Goal: Task Accomplishment & Management: Complete application form

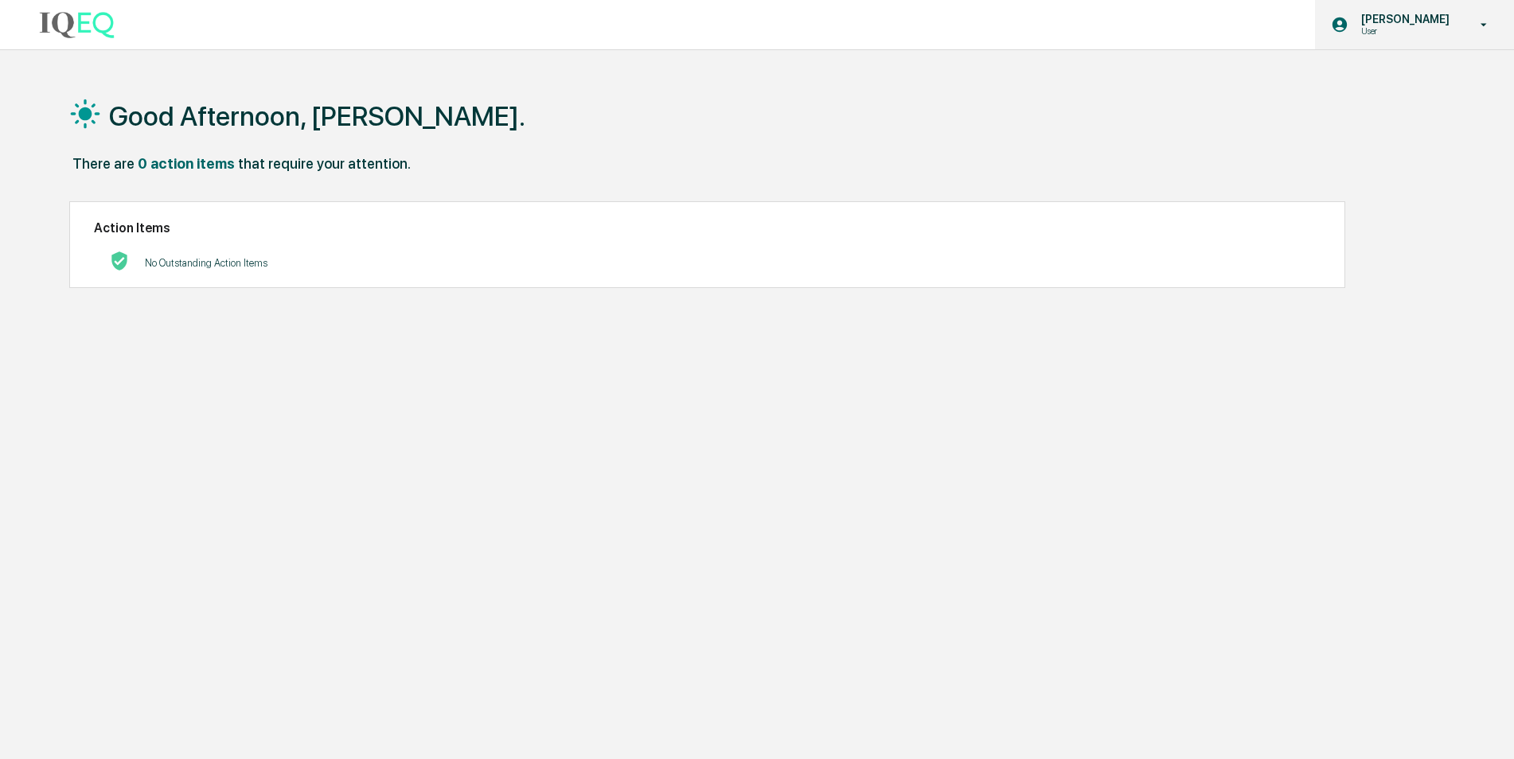
click at [1417, 20] on p "[PERSON_NAME]" at bounding box center [1402, 19] width 109 height 13
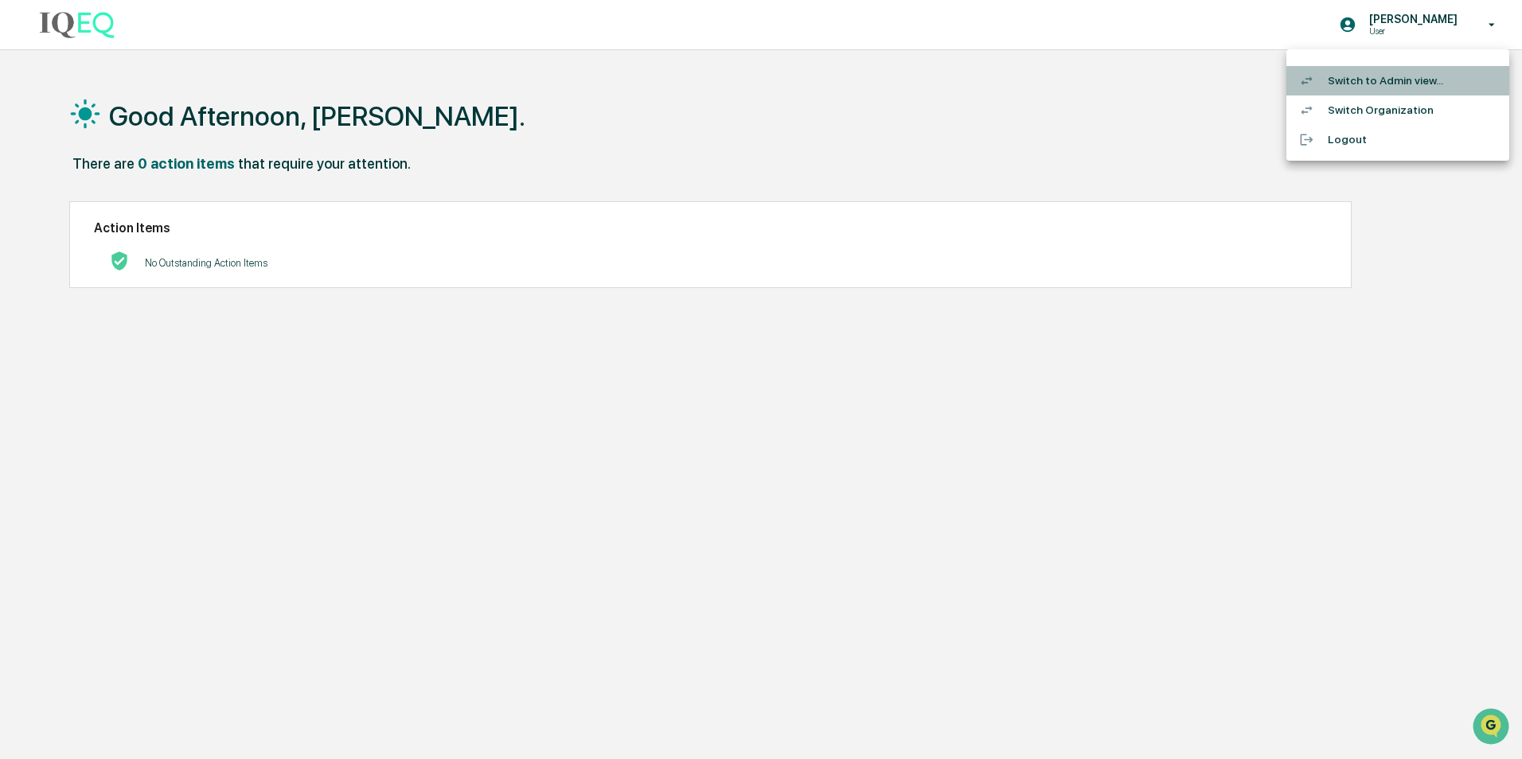
click at [1409, 76] on li "Switch to Admin view..." at bounding box center [1397, 80] width 223 height 29
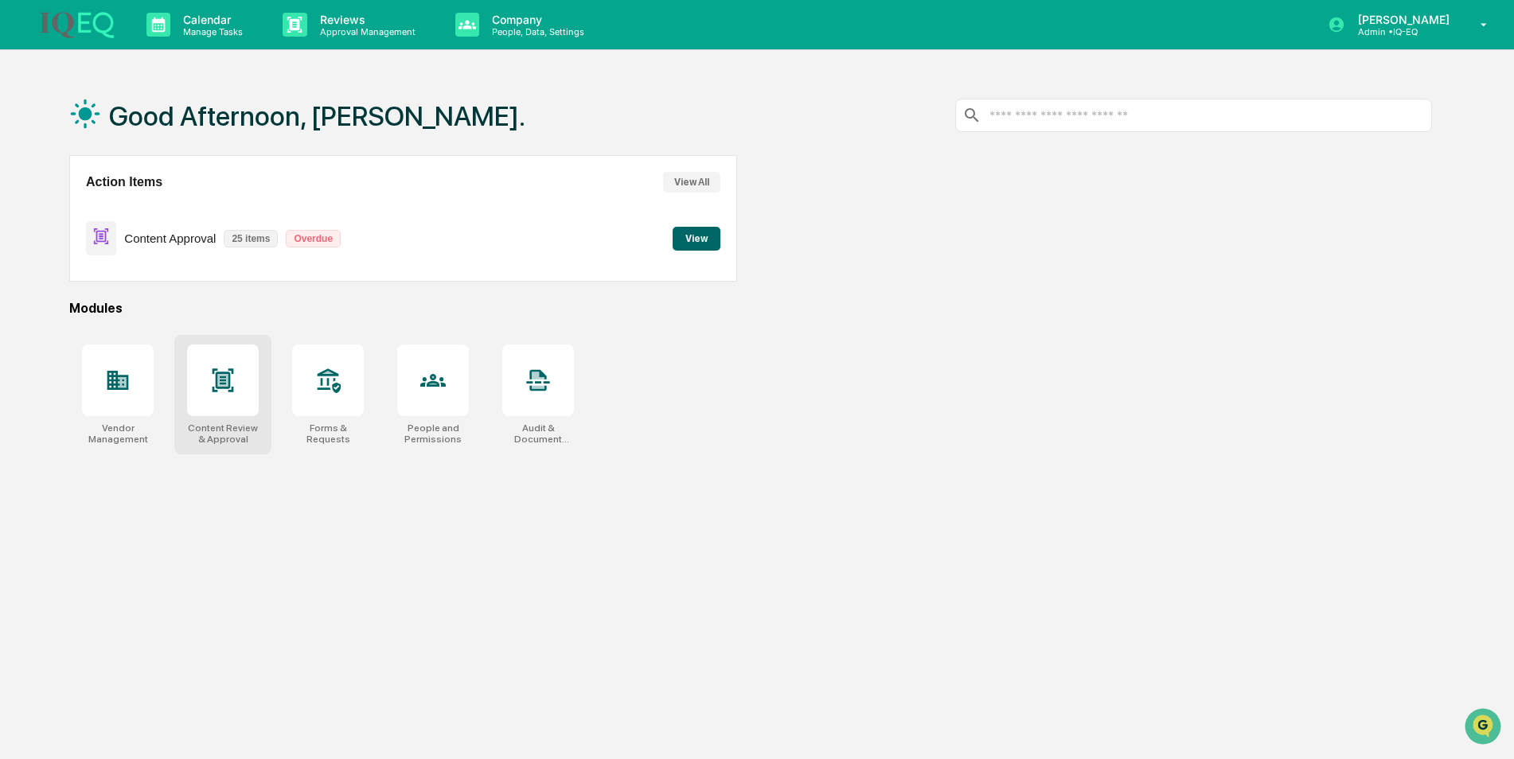
click at [240, 394] on div at bounding box center [223, 381] width 72 height 72
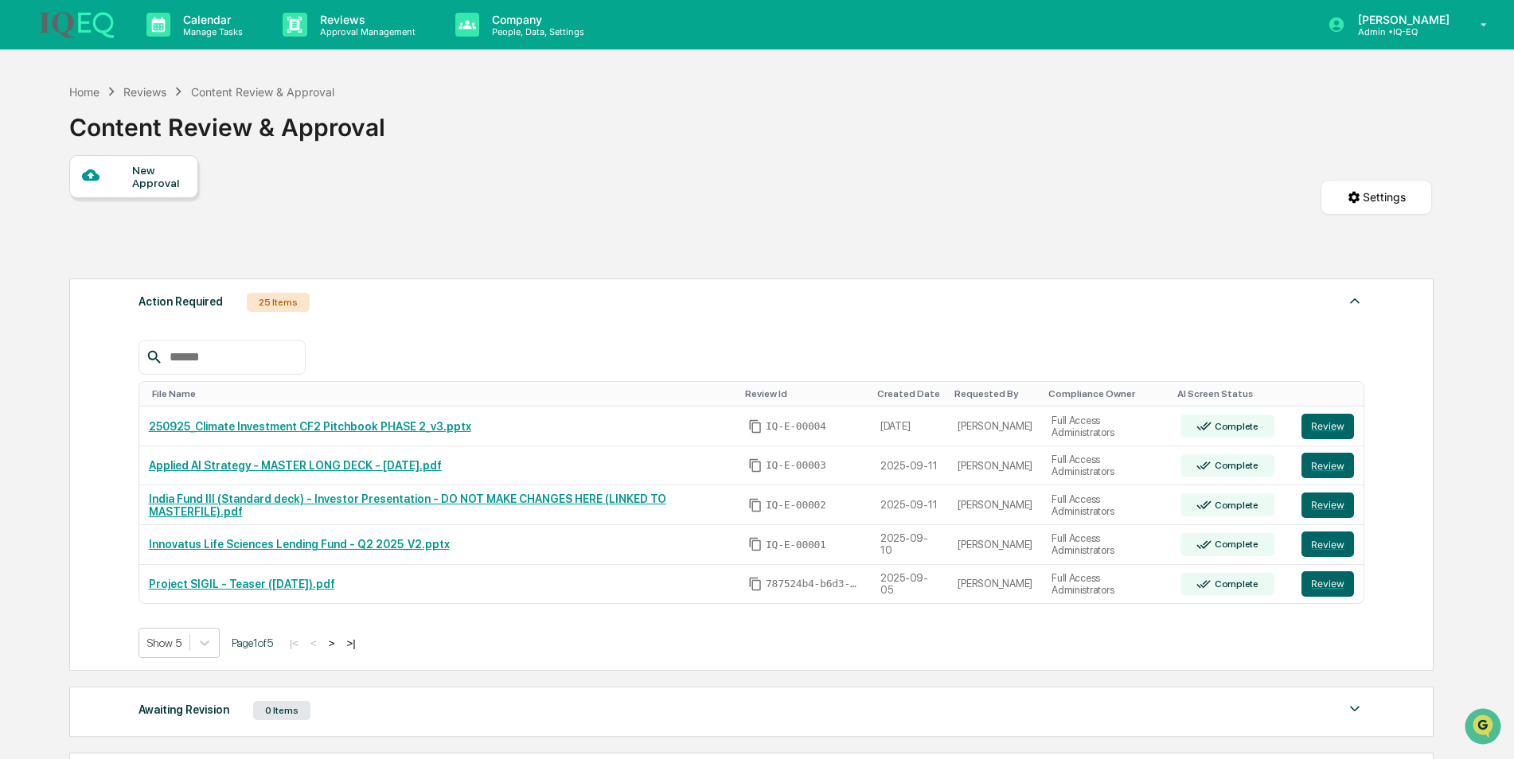
click at [147, 181] on div "New Approval" at bounding box center [158, 176] width 53 height 25
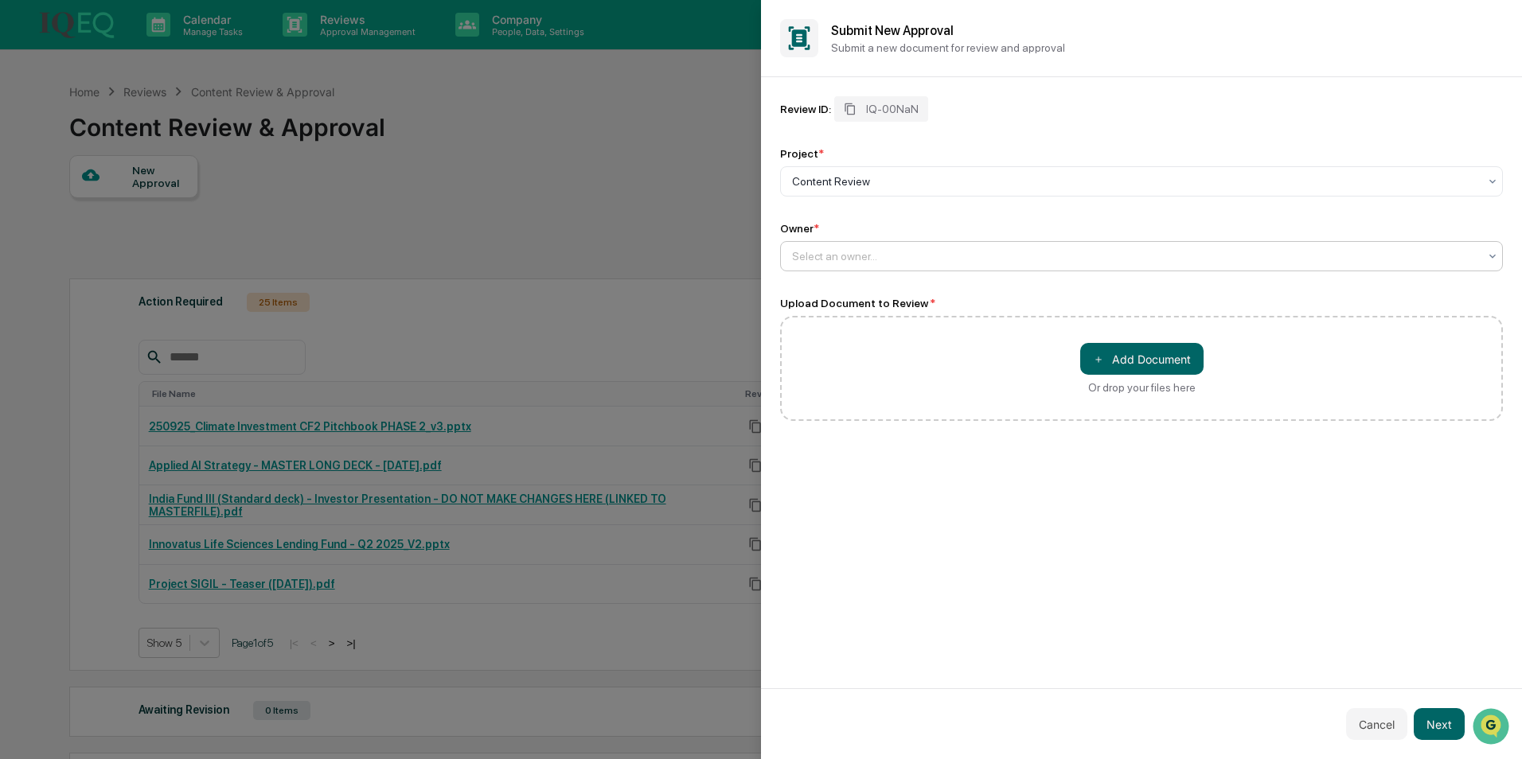
click at [914, 257] on div at bounding box center [1135, 256] width 686 height 16
type input "*"
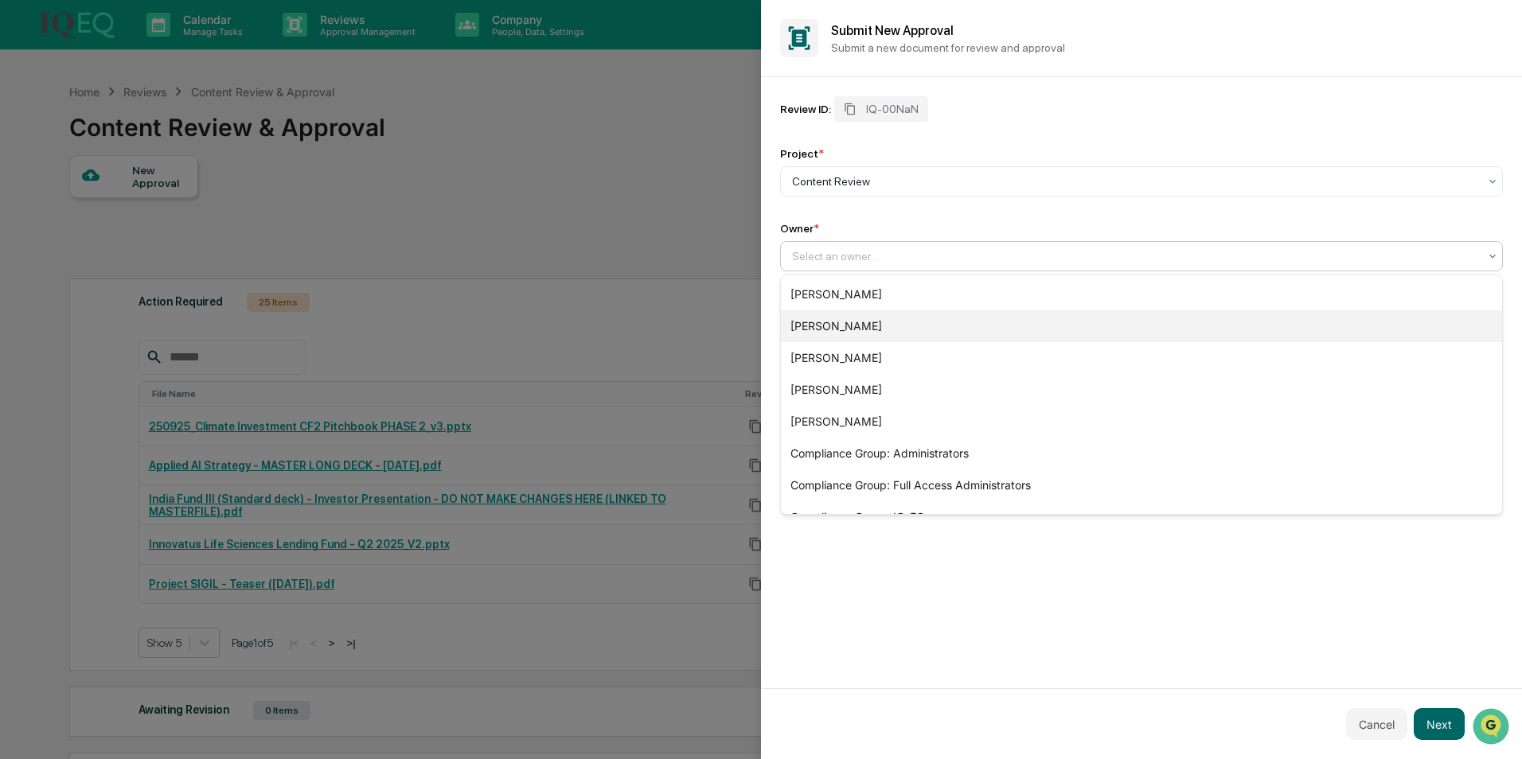
click at [886, 329] on div "[PERSON_NAME]" at bounding box center [1141, 326] width 721 height 32
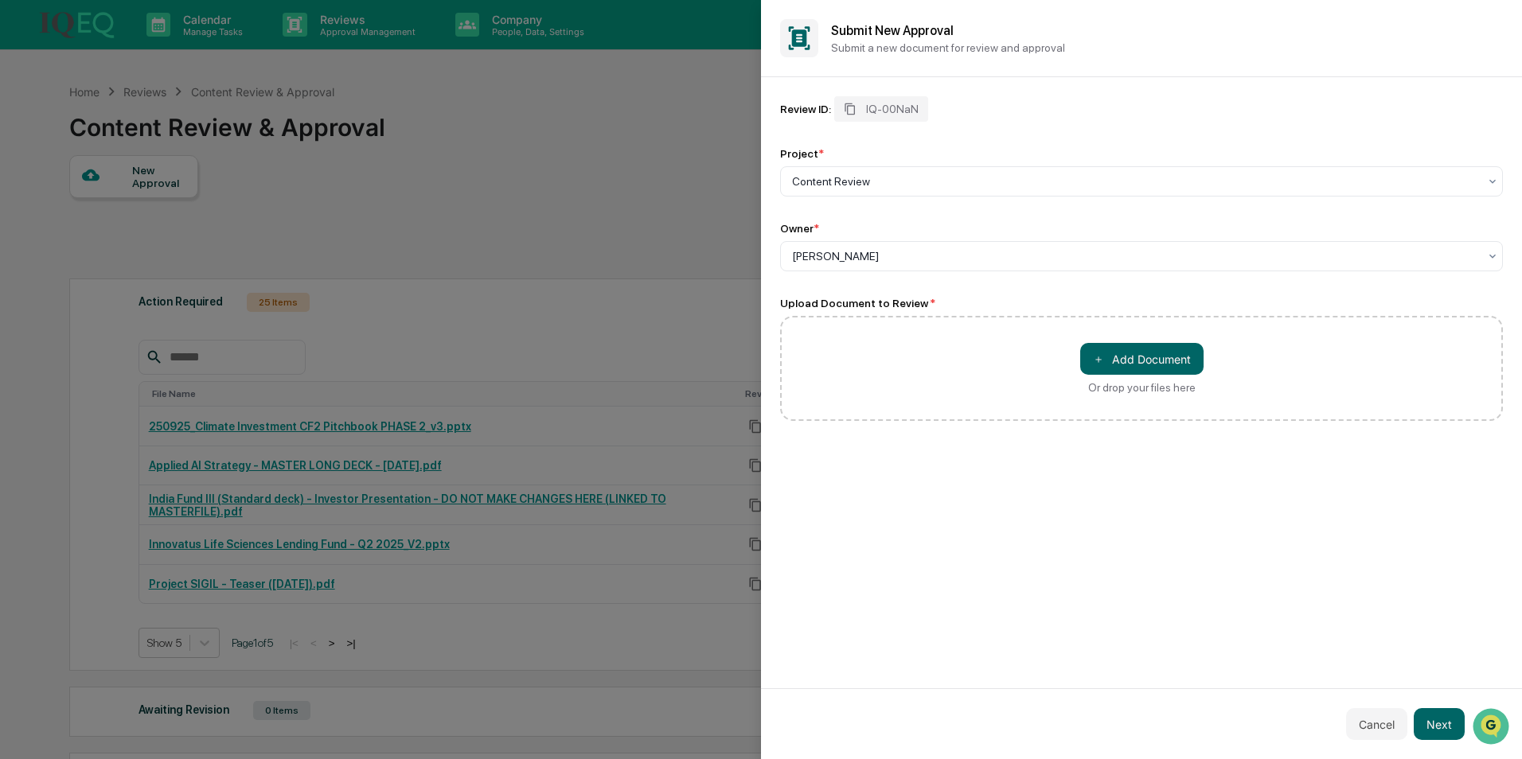
click at [1167, 486] on div "Review ID: IQ-00NaN Project * Content Review Owner * Kasey Schaefer Upload Docu…" at bounding box center [1141, 382] width 761 height 611
click at [1125, 352] on button "＋ Add Document" at bounding box center [1141, 359] width 123 height 32
click at [1436, 722] on button "Next" at bounding box center [1438, 724] width 51 height 32
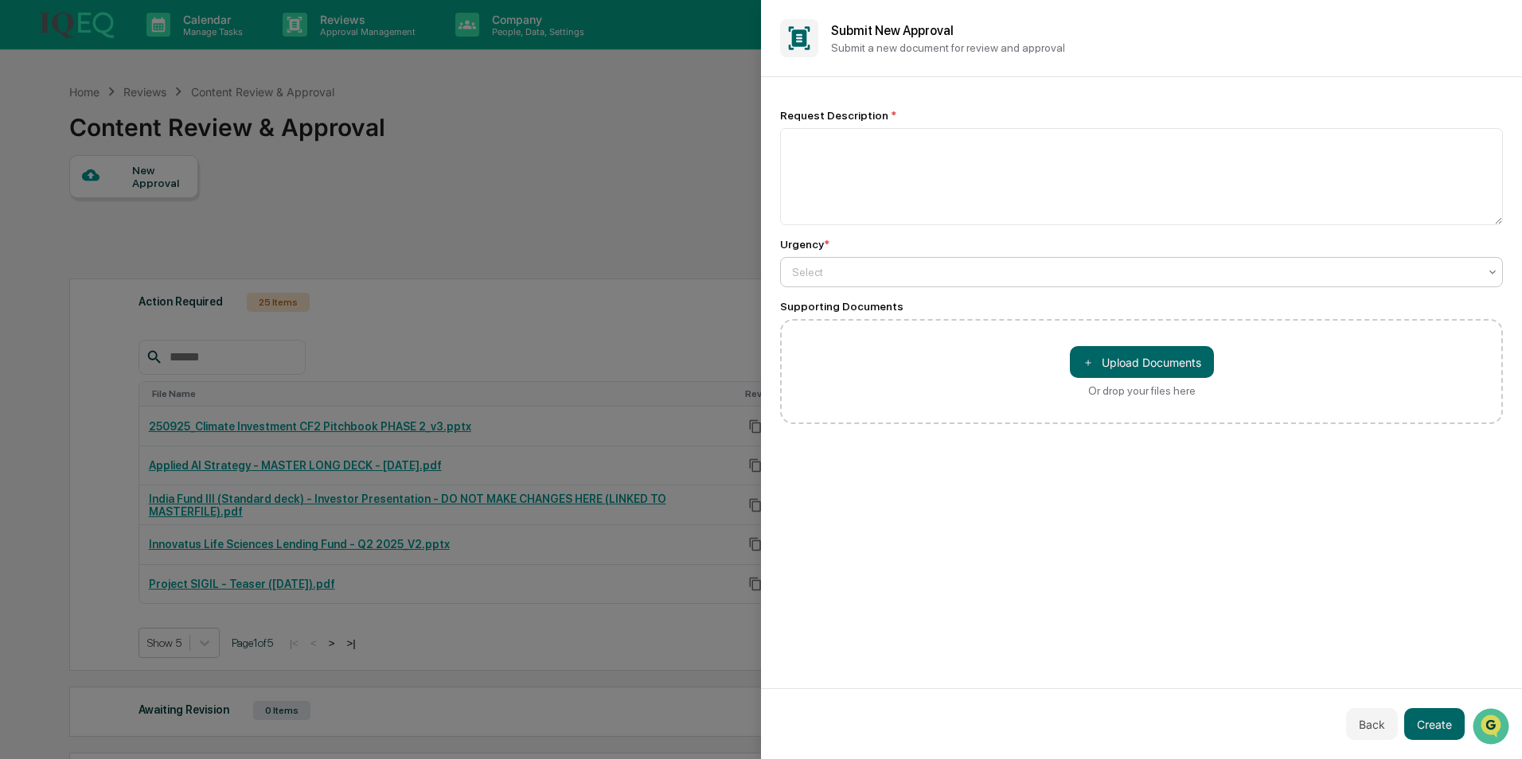
click at [875, 271] on div at bounding box center [1135, 272] width 686 height 16
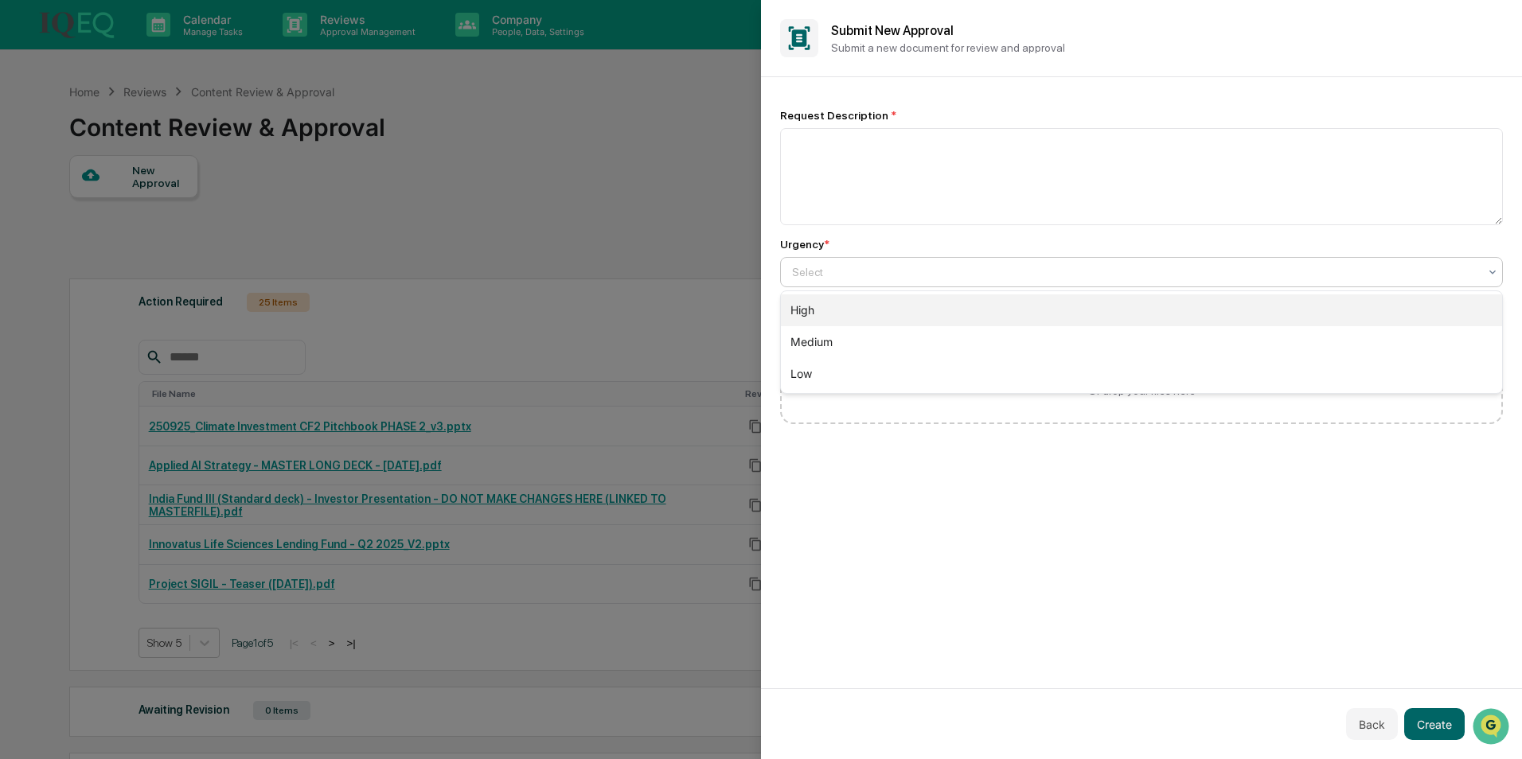
click at [844, 317] on div "High" at bounding box center [1141, 310] width 721 height 32
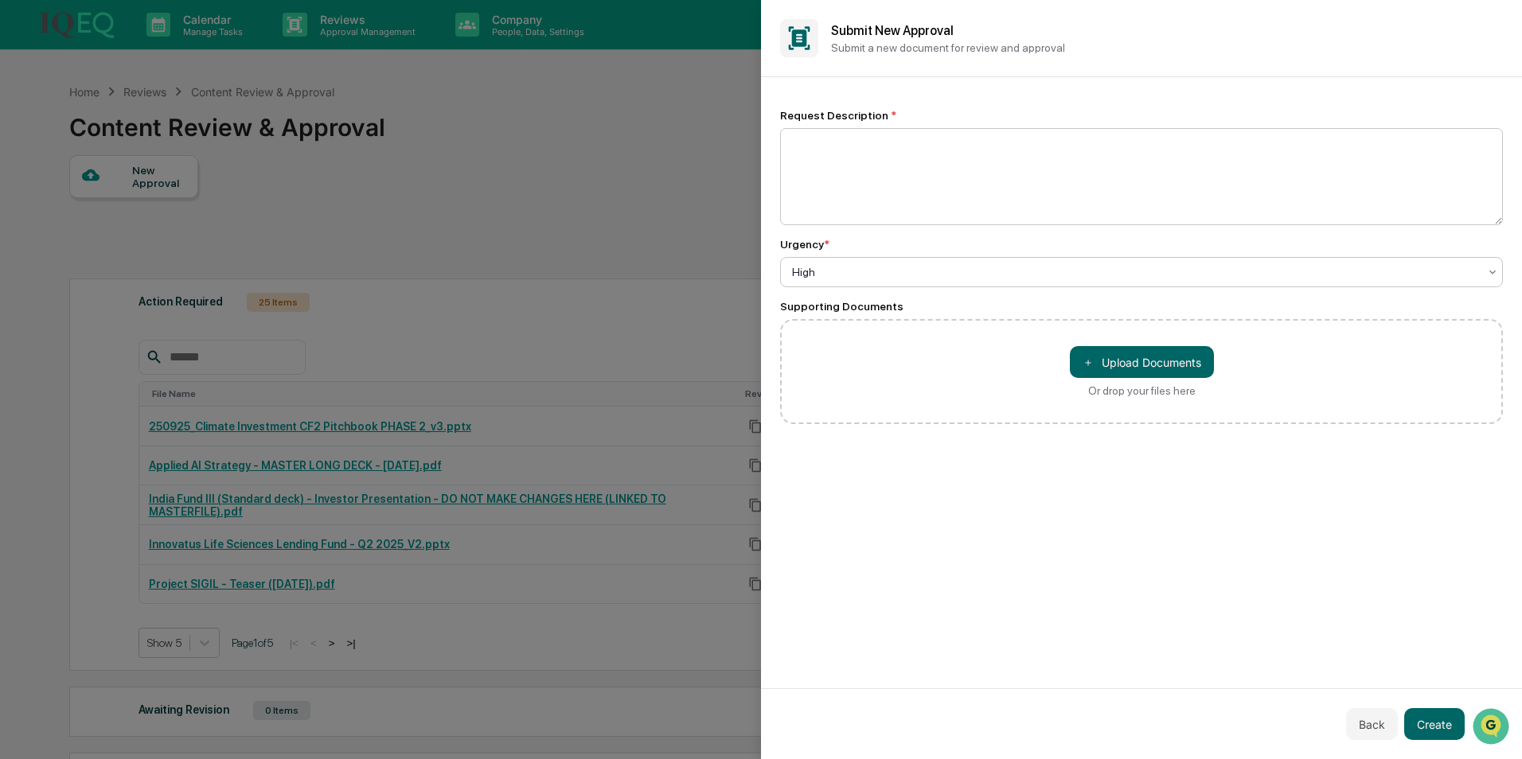
click at [939, 131] on textarea at bounding box center [1141, 176] width 723 height 97
click at [937, 166] on textarea at bounding box center [1141, 176] width 723 height 97
click at [941, 195] on textarea at bounding box center [1141, 176] width 723 height 97
type textarea "**********"
click at [1370, 722] on button "Back" at bounding box center [1372, 724] width 52 height 32
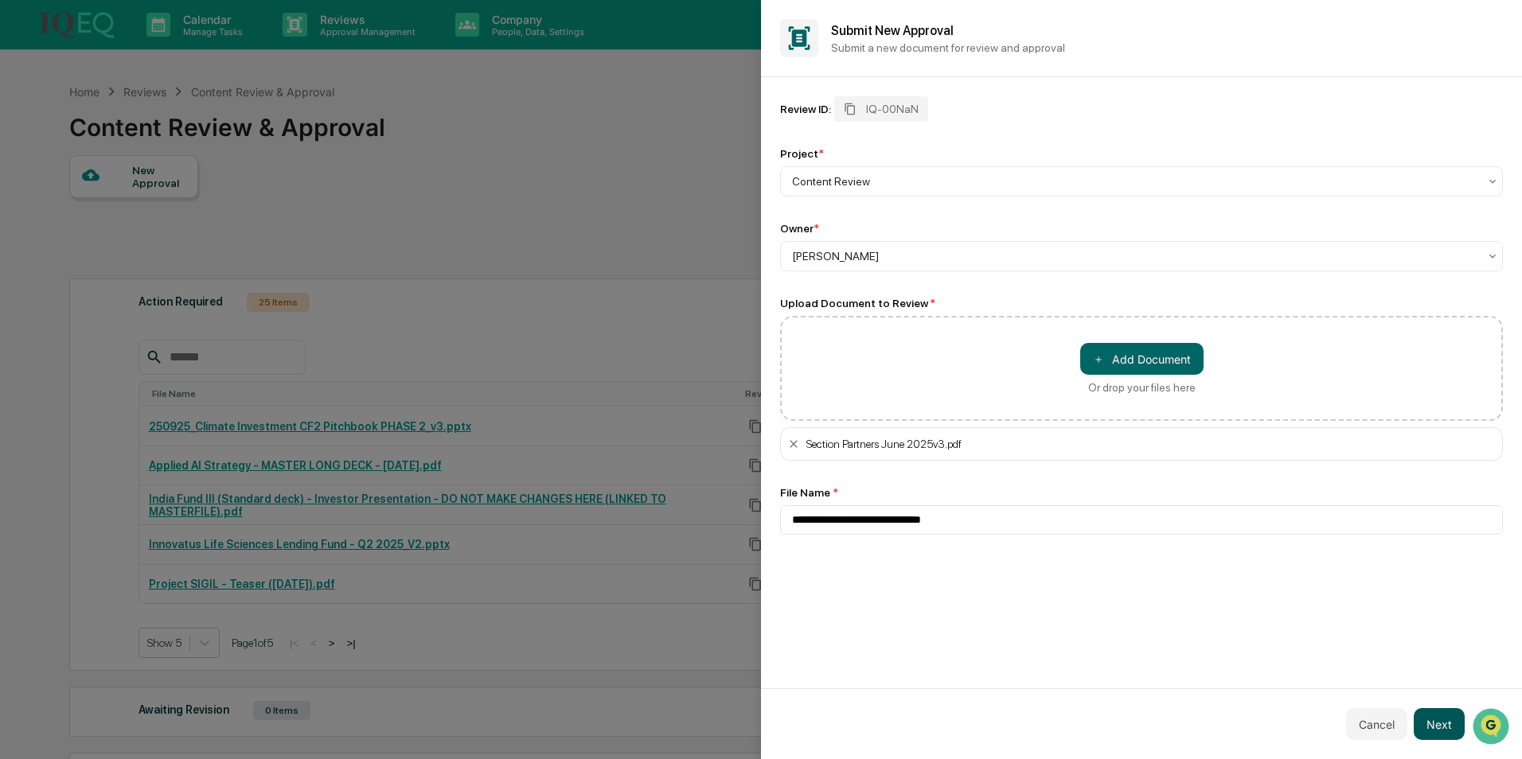
click at [1436, 724] on button "Next" at bounding box center [1438, 724] width 51 height 32
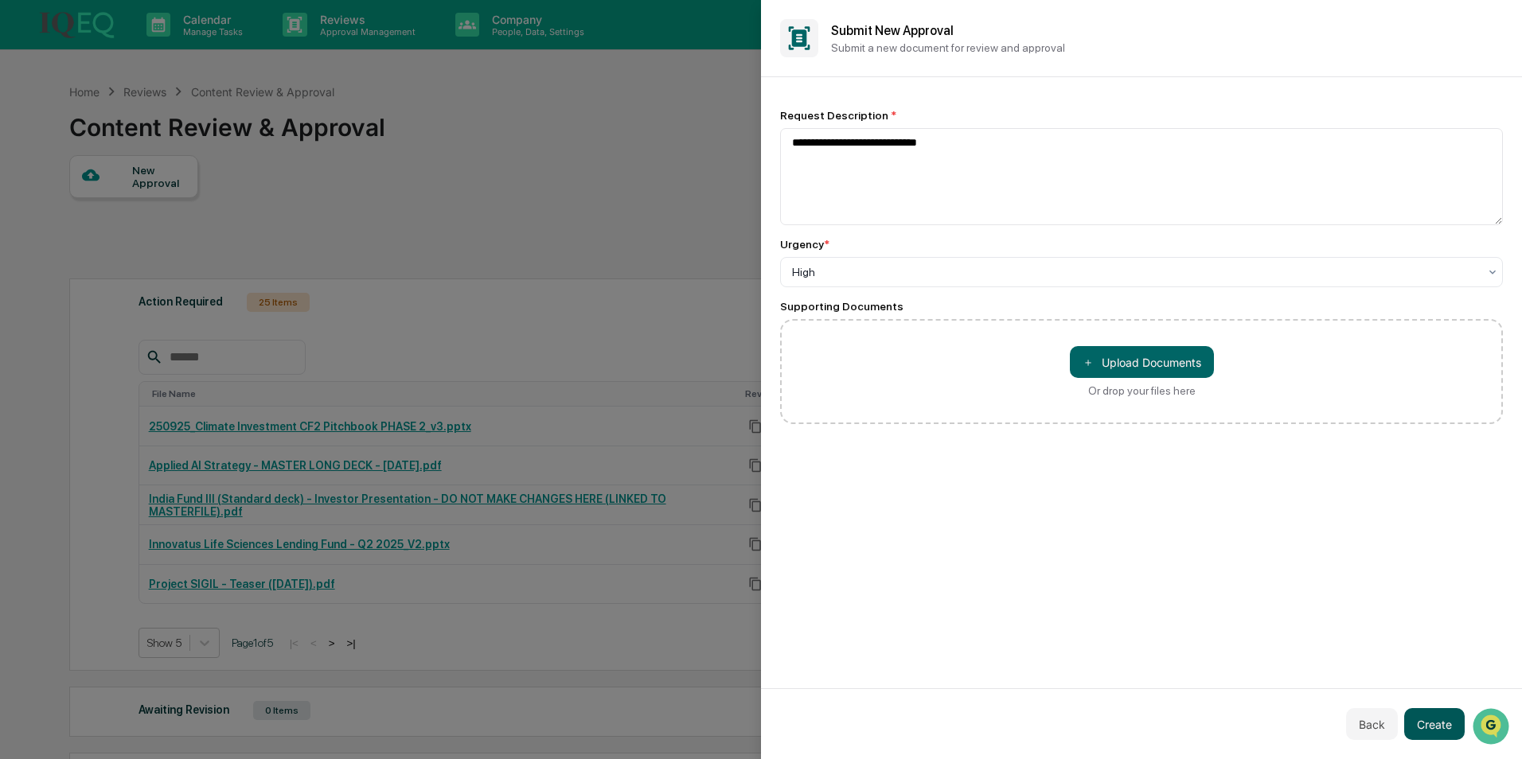
click at [1436, 724] on button "Create" at bounding box center [1434, 724] width 60 height 32
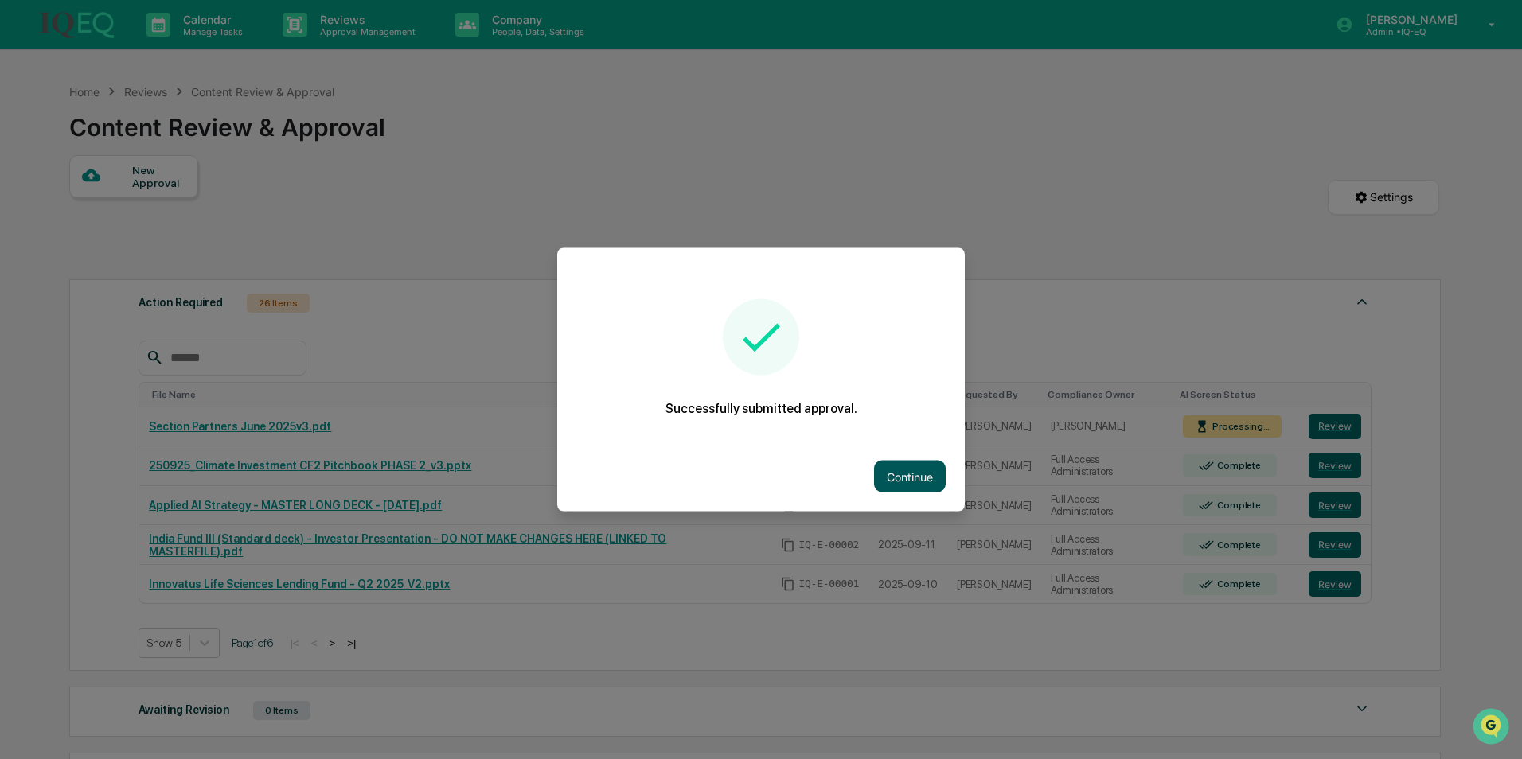
click at [901, 476] on button "Continue" at bounding box center [910, 477] width 72 height 32
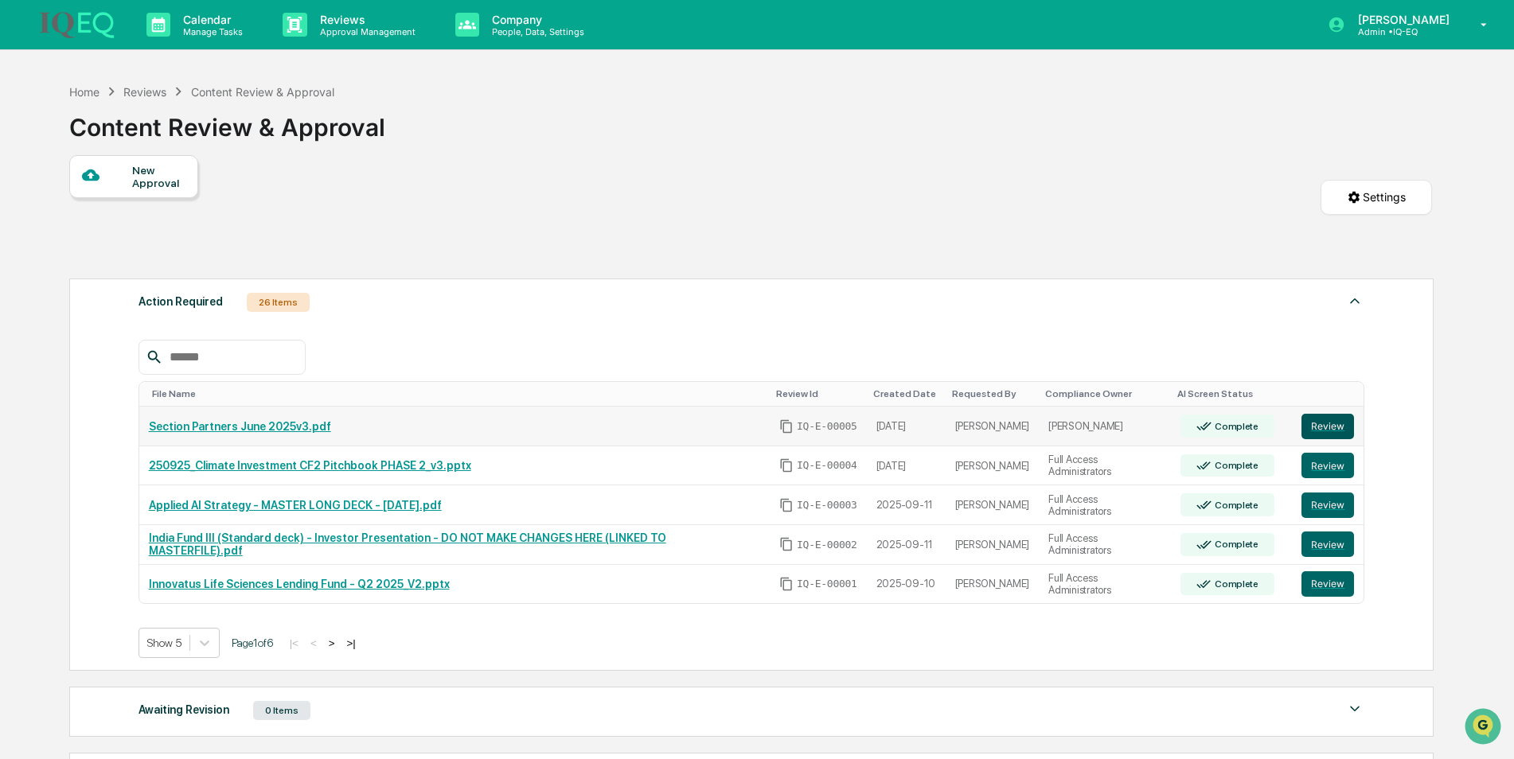
click at [1331, 419] on button "Review" at bounding box center [1327, 426] width 53 height 25
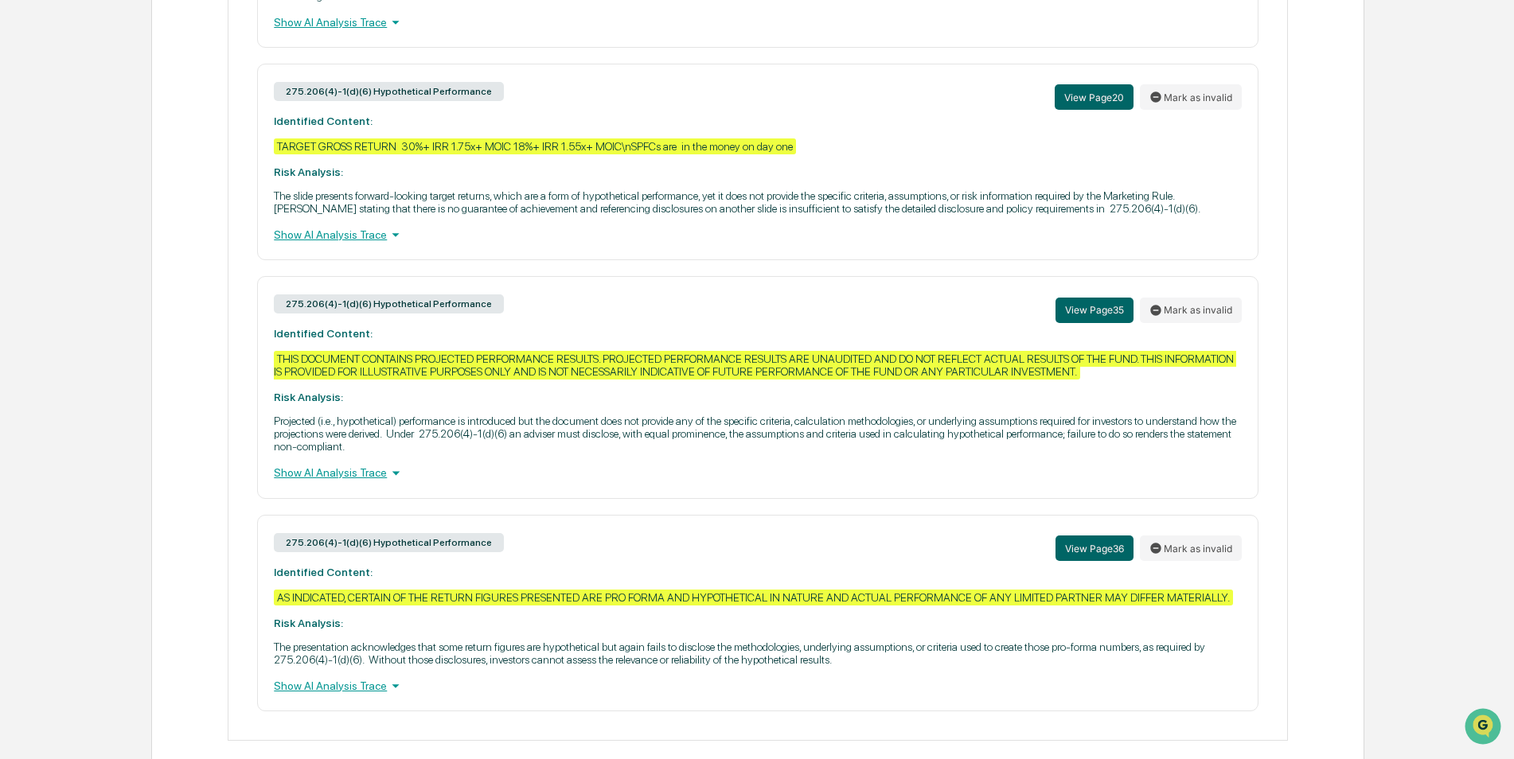
scroll to position [2251, 0]
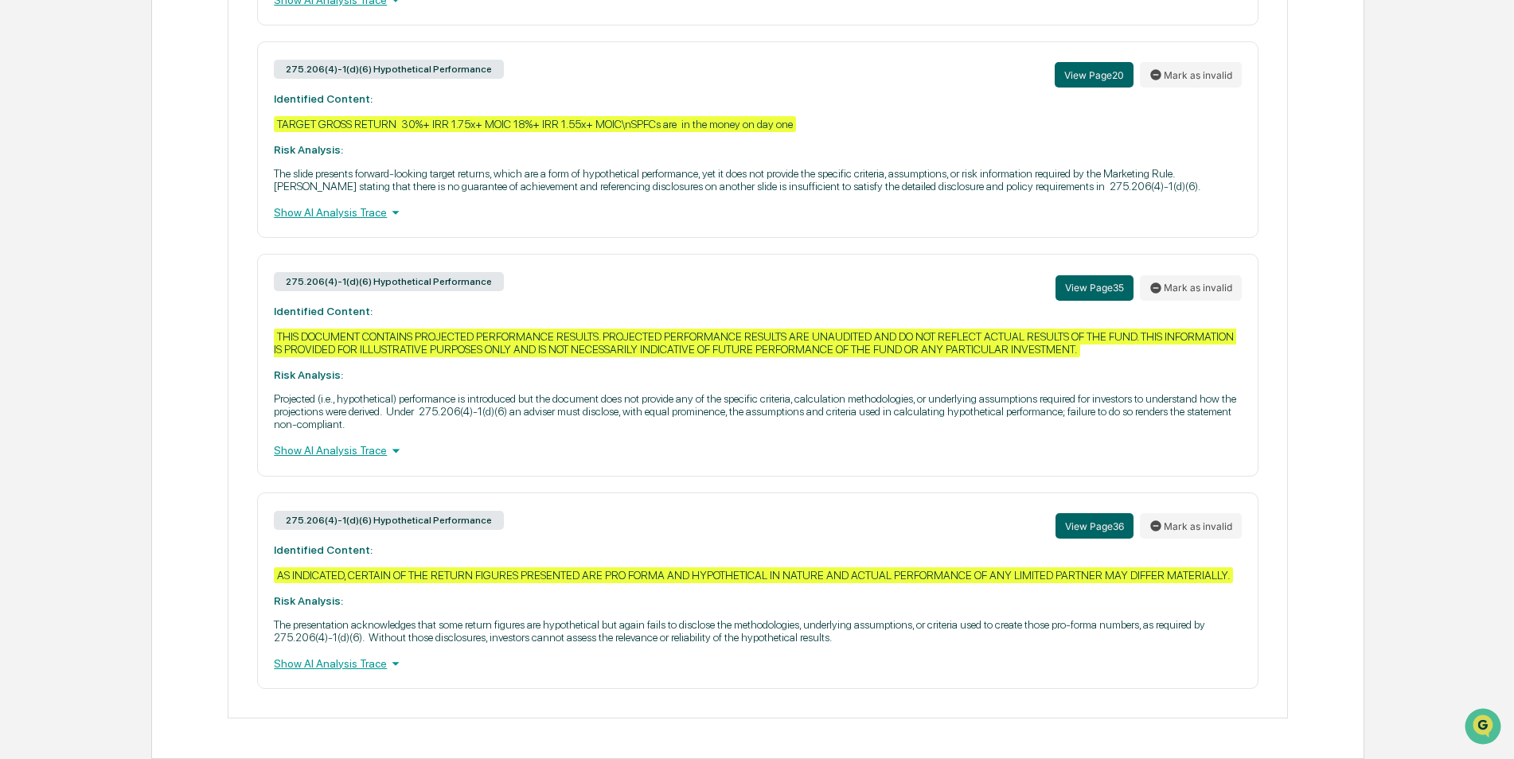
click at [372, 669] on div "Show AI Analysis Trace" at bounding box center [757, 664] width 967 height 18
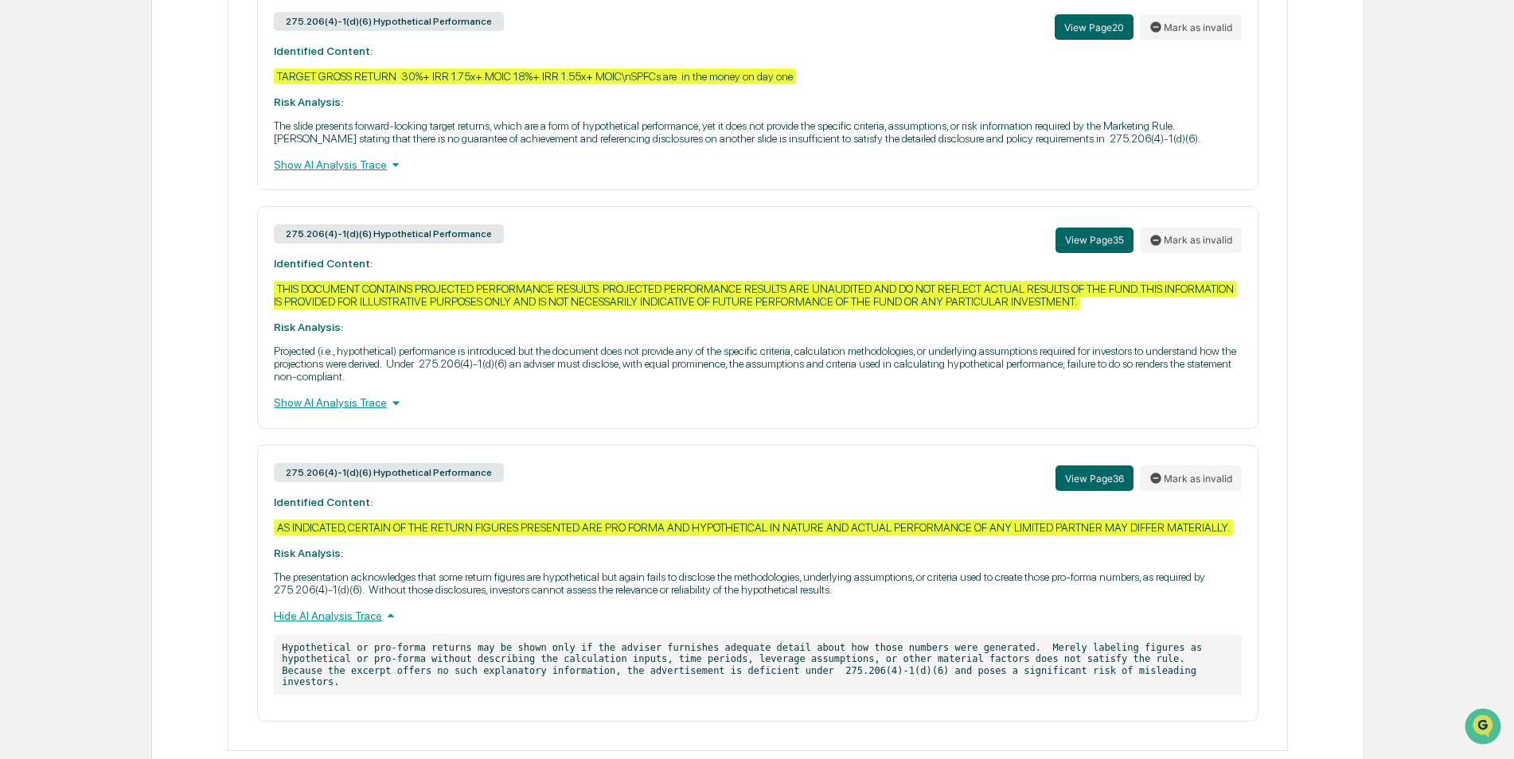
scroll to position [2320, 0]
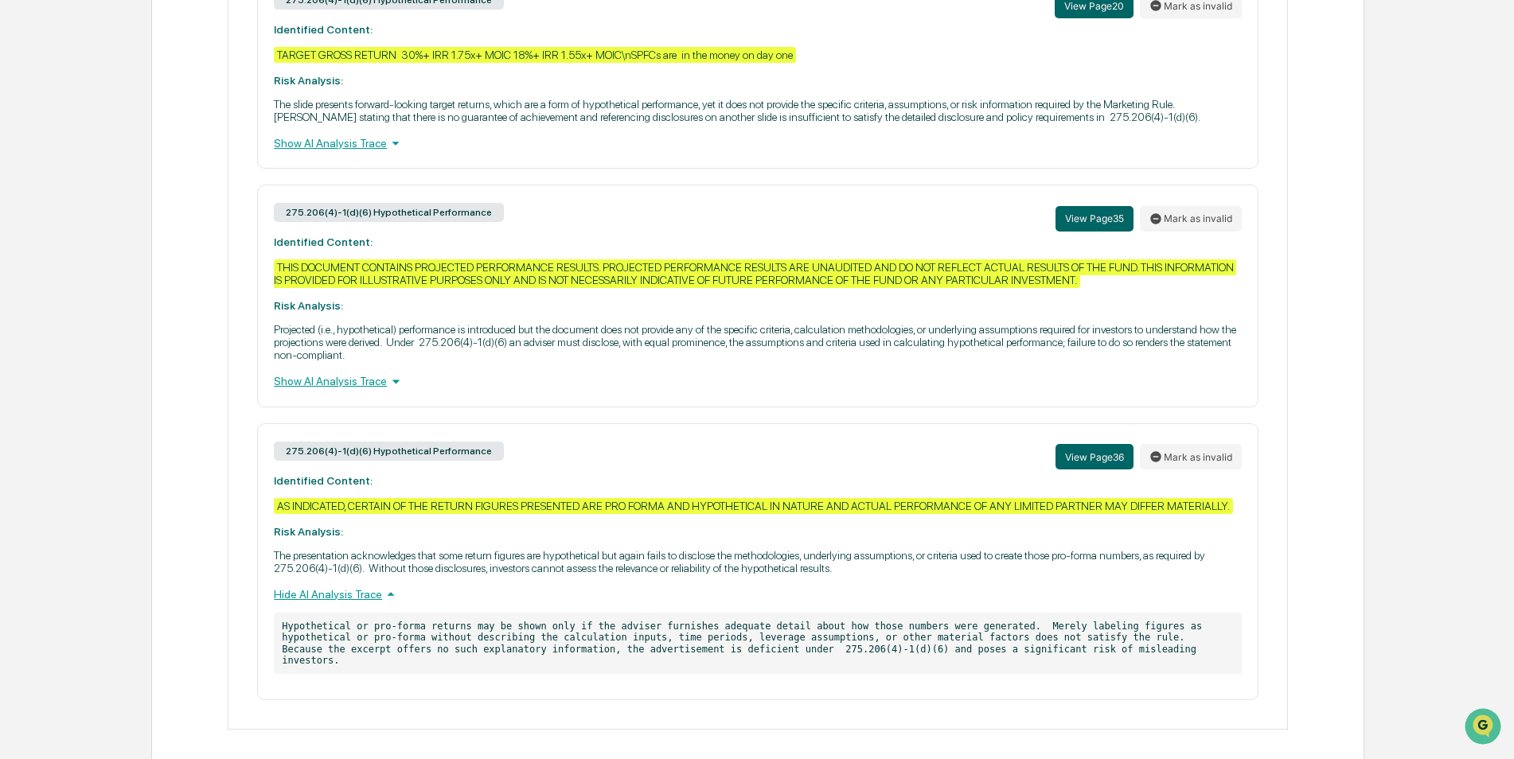
click at [330, 383] on div "Show AI Analysis Trace" at bounding box center [757, 381] width 967 height 18
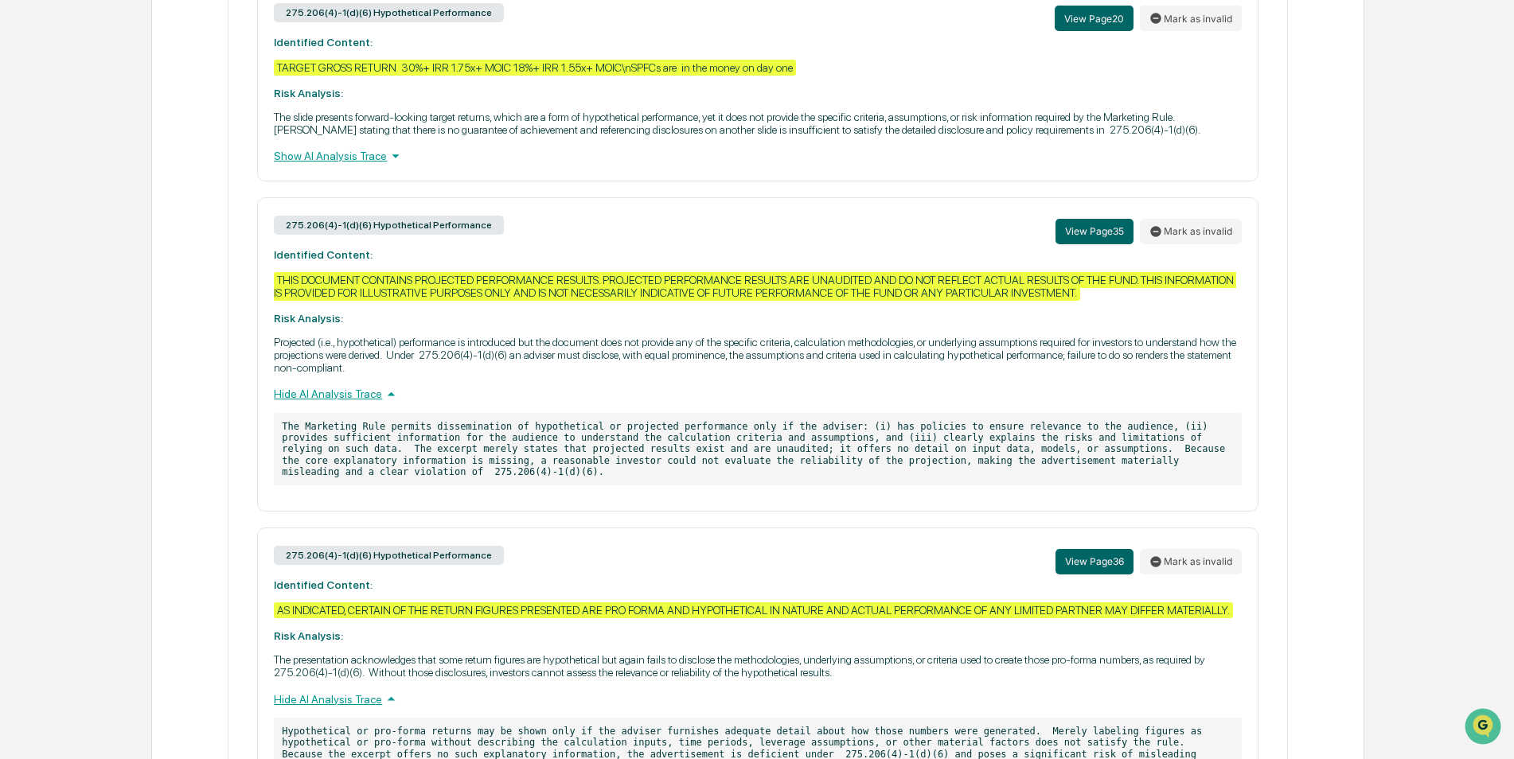
scroll to position [2002, 0]
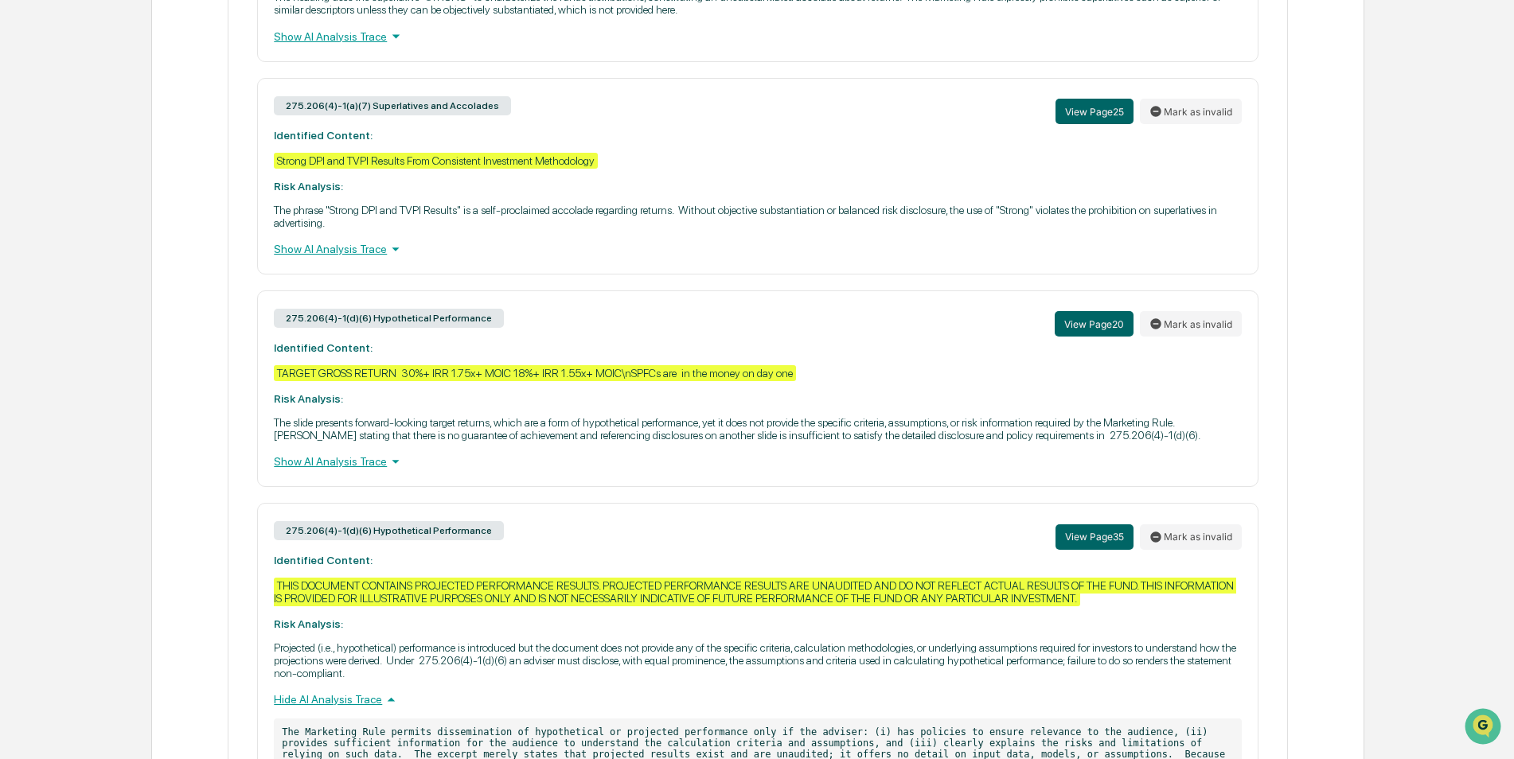
click at [347, 465] on div "Show AI Analysis Trace" at bounding box center [757, 462] width 967 height 18
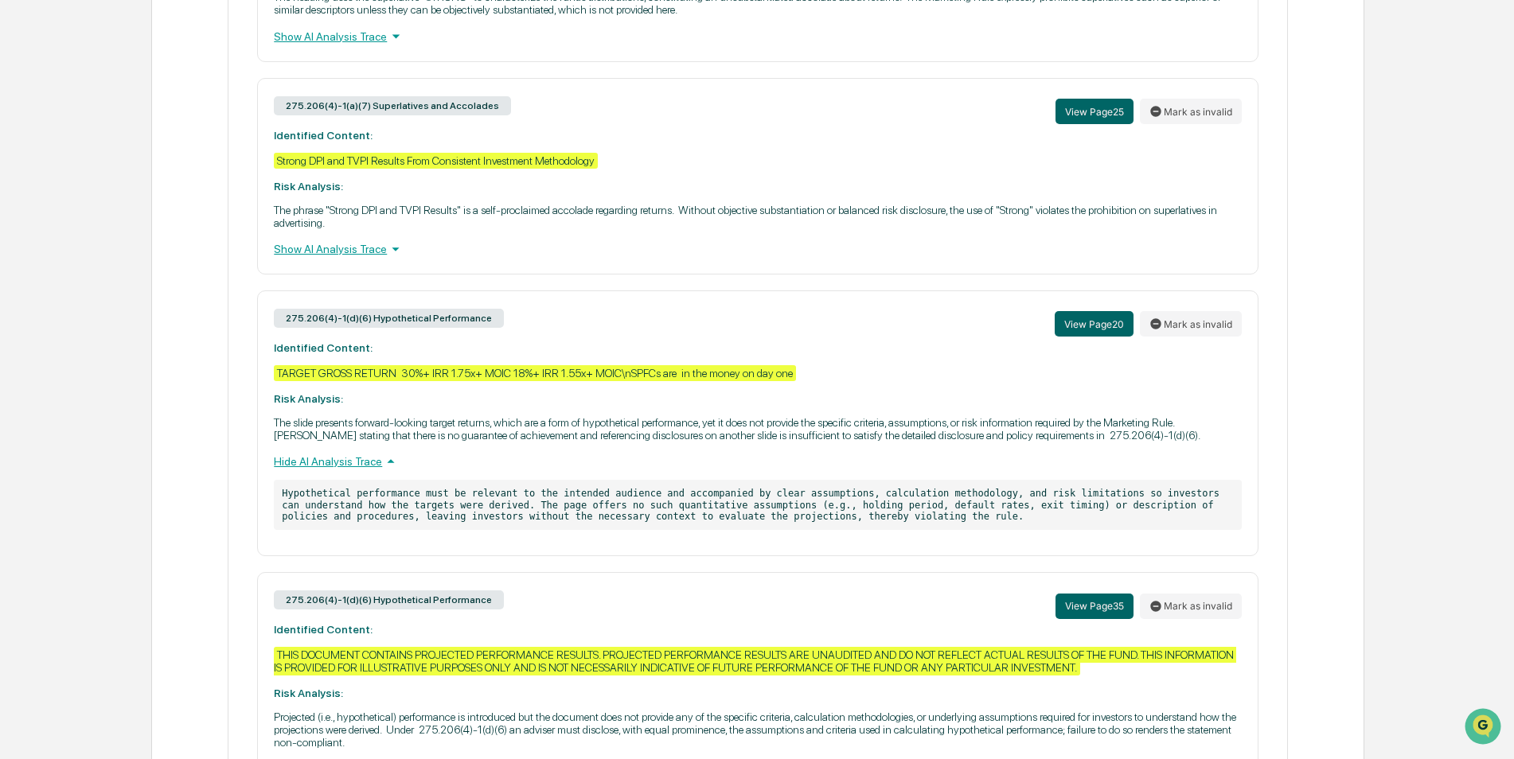
scroll to position [1763, 0]
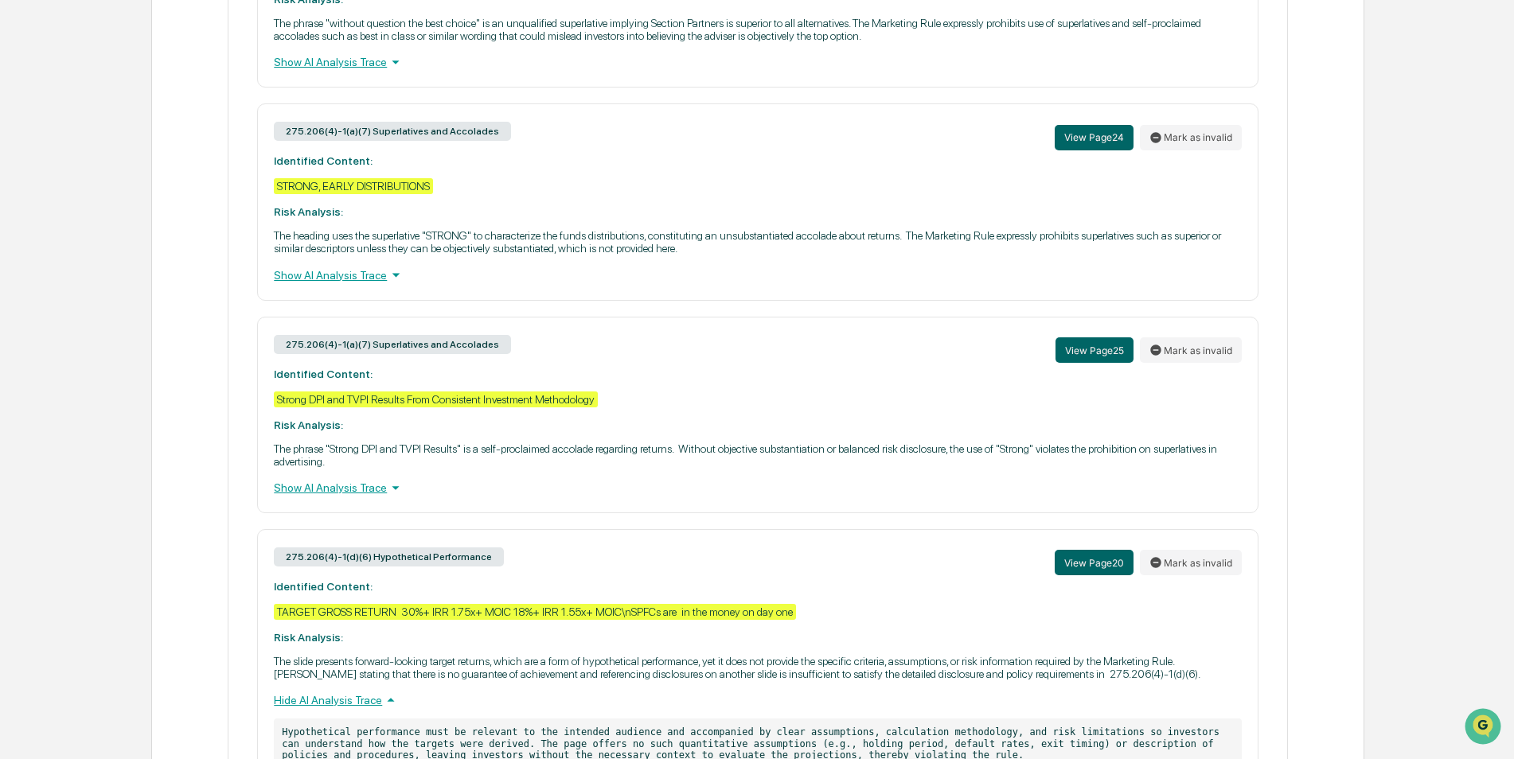
click at [345, 493] on div "Show AI Analysis Trace" at bounding box center [757, 488] width 967 height 18
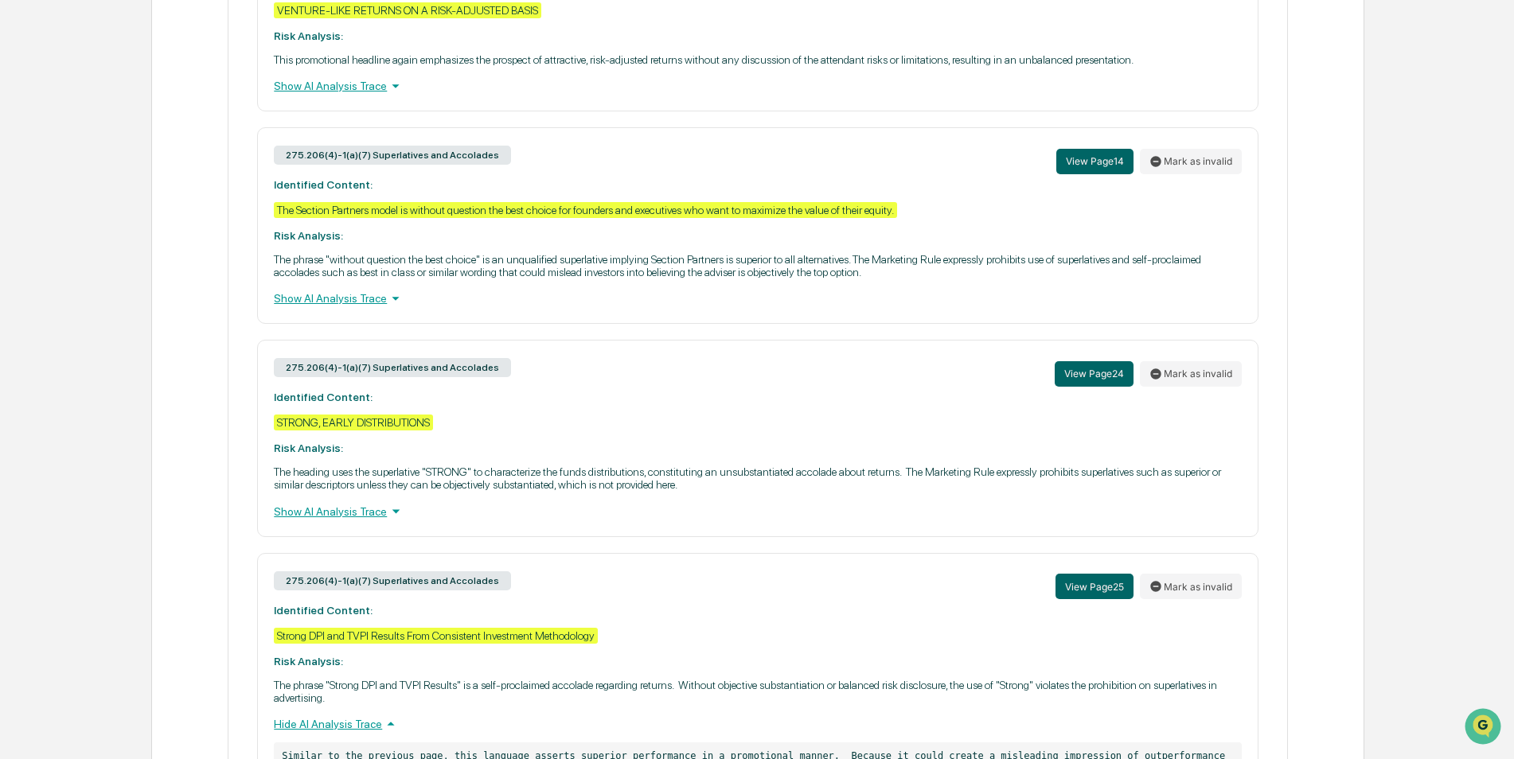
scroll to position [1524, 0]
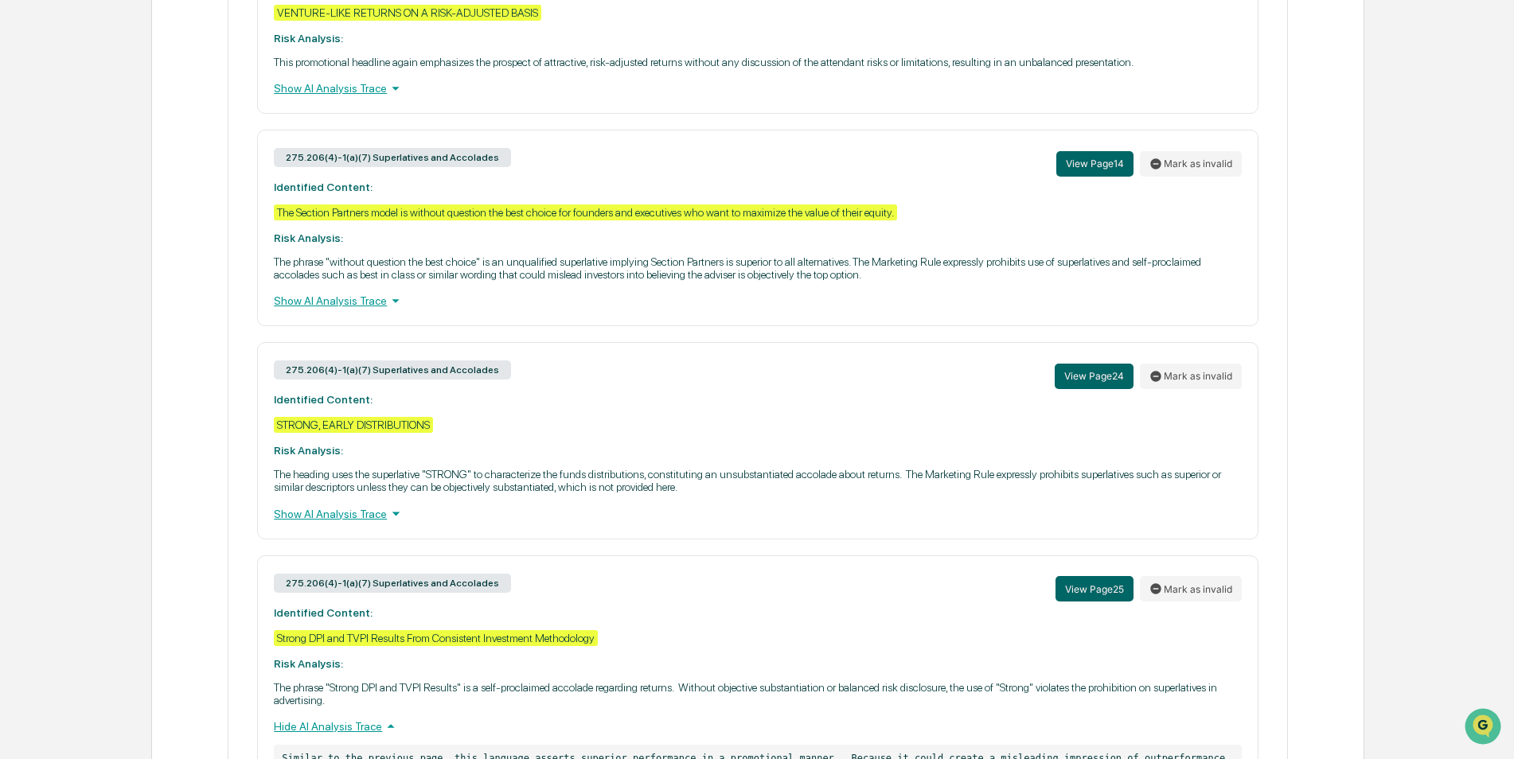
click at [354, 502] on div "275.206(4)-1(a)(7) Superlatives and Accolades View Page 24 [PERSON_NAME] as inv…" at bounding box center [757, 440] width 1000 height 197
click at [353, 504] on div "275.206(4)-1(a)(7) Superlatives and Accolades View Page 24 [PERSON_NAME] as inv…" at bounding box center [757, 440] width 1000 height 197
click at [352, 509] on div "Show AI Analysis Trace" at bounding box center [757, 514] width 967 height 18
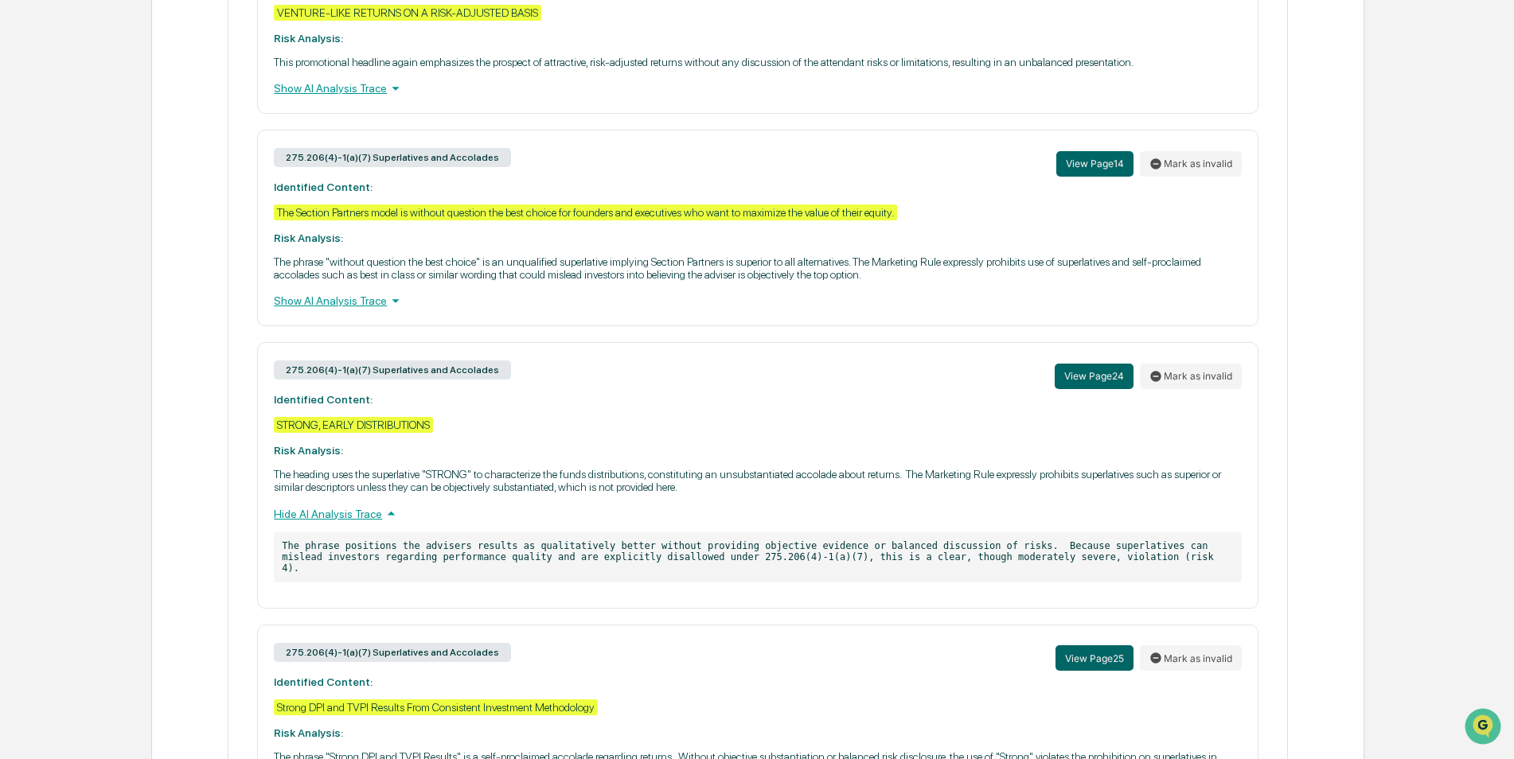
click at [346, 305] on div "Show AI Analysis Trace" at bounding box center [757, 301] width 967 height 18
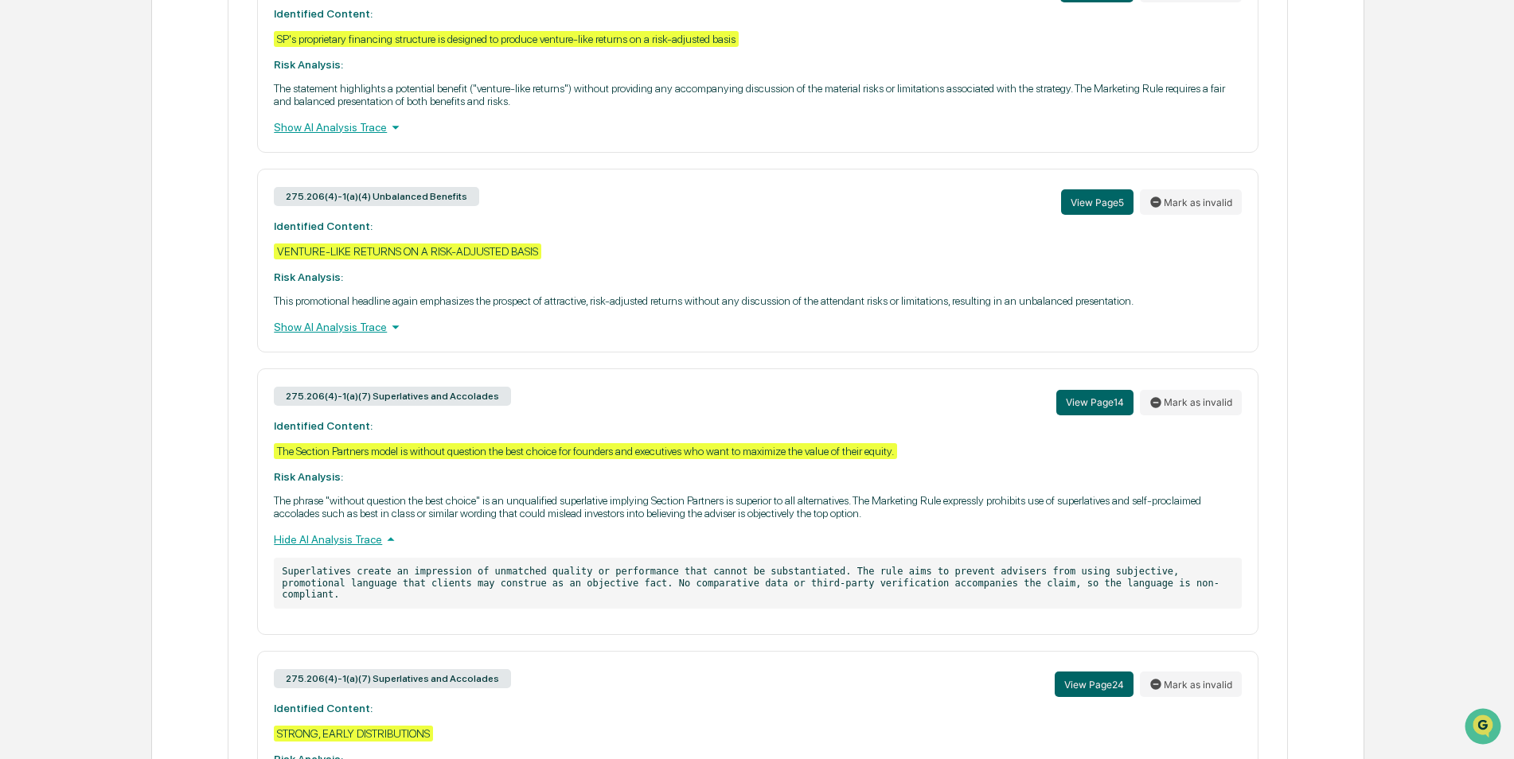
click at [361, 325] on div "Show AI Analysis Trace" at bounding box center [757, 327] width 967 height 18
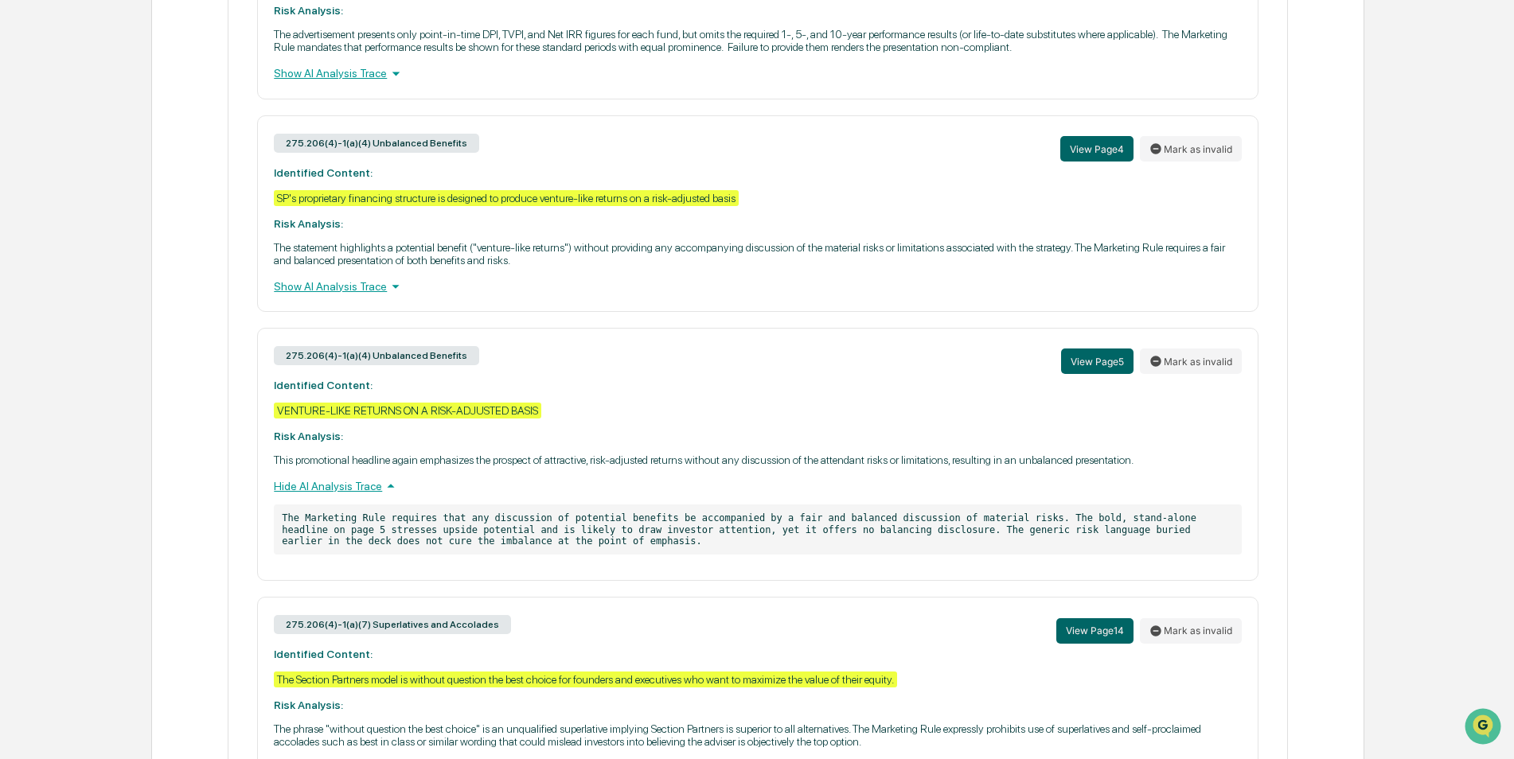
click at [352, 290] on div "Show AI Analysis Trace" at bounding box center [757, 287] width 967 height 18
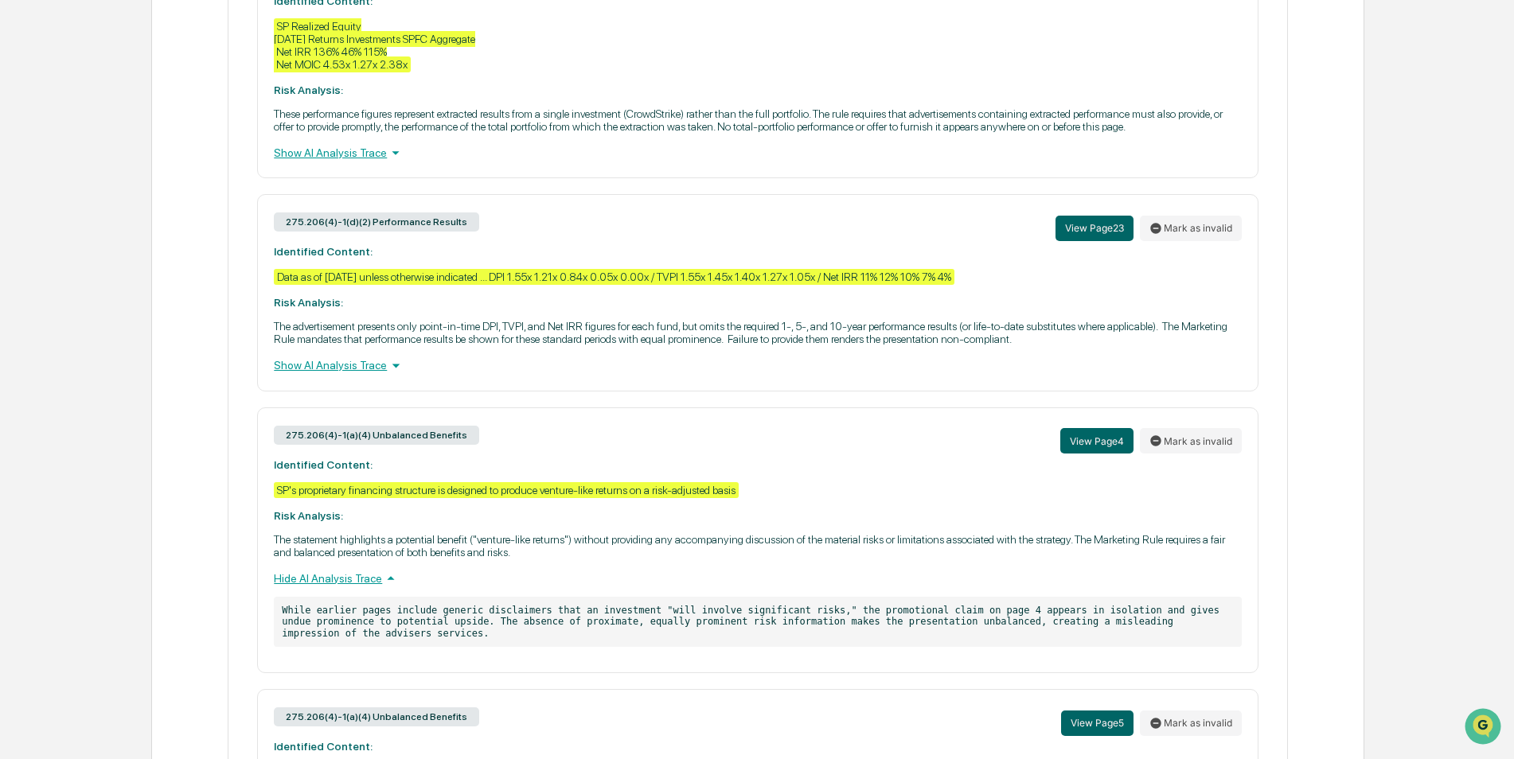
scroll to position [808, 0]
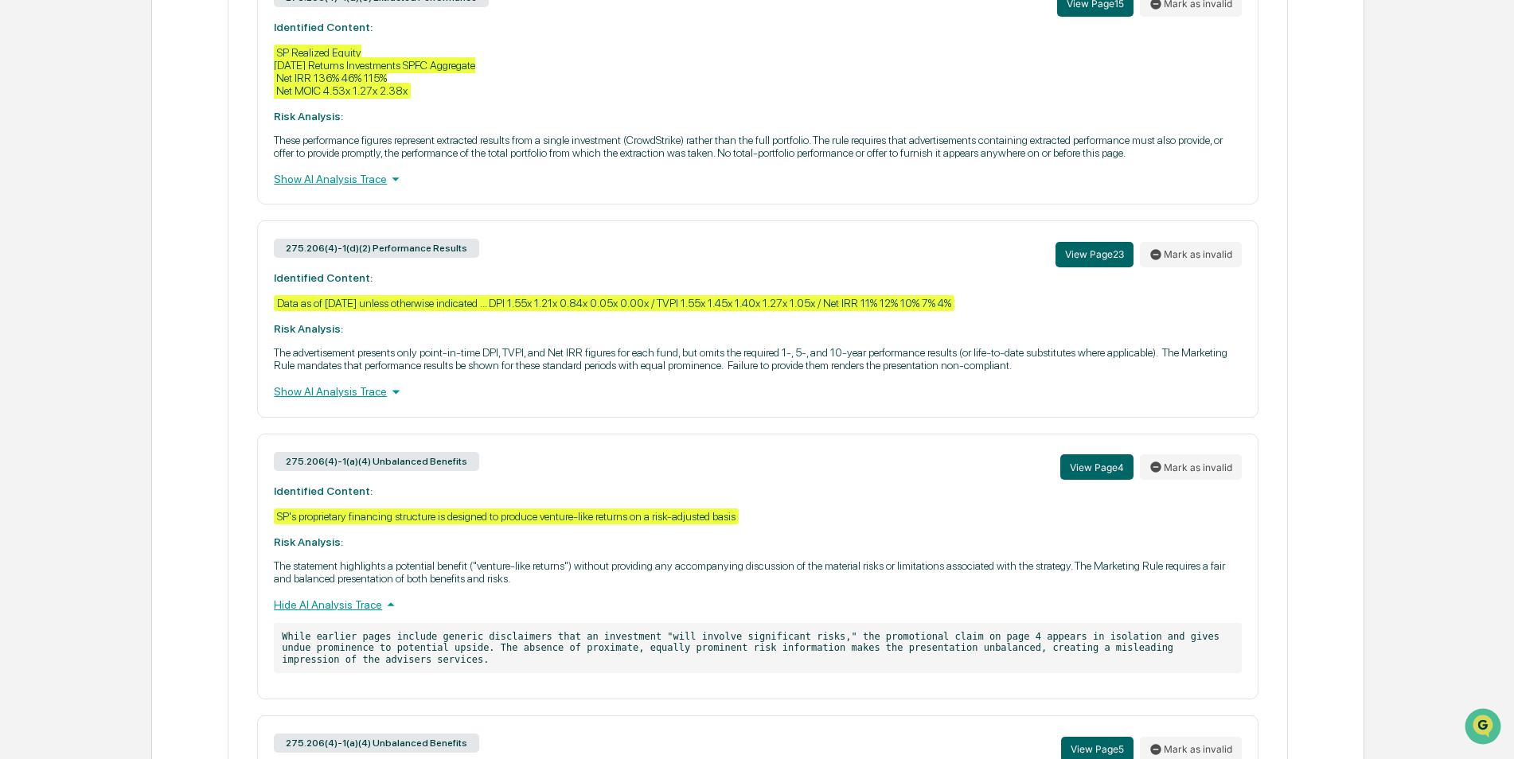
click at [355, 390] on div "Show AI Analysis Trace" at bounding box center [757, 392] width 967 height 18
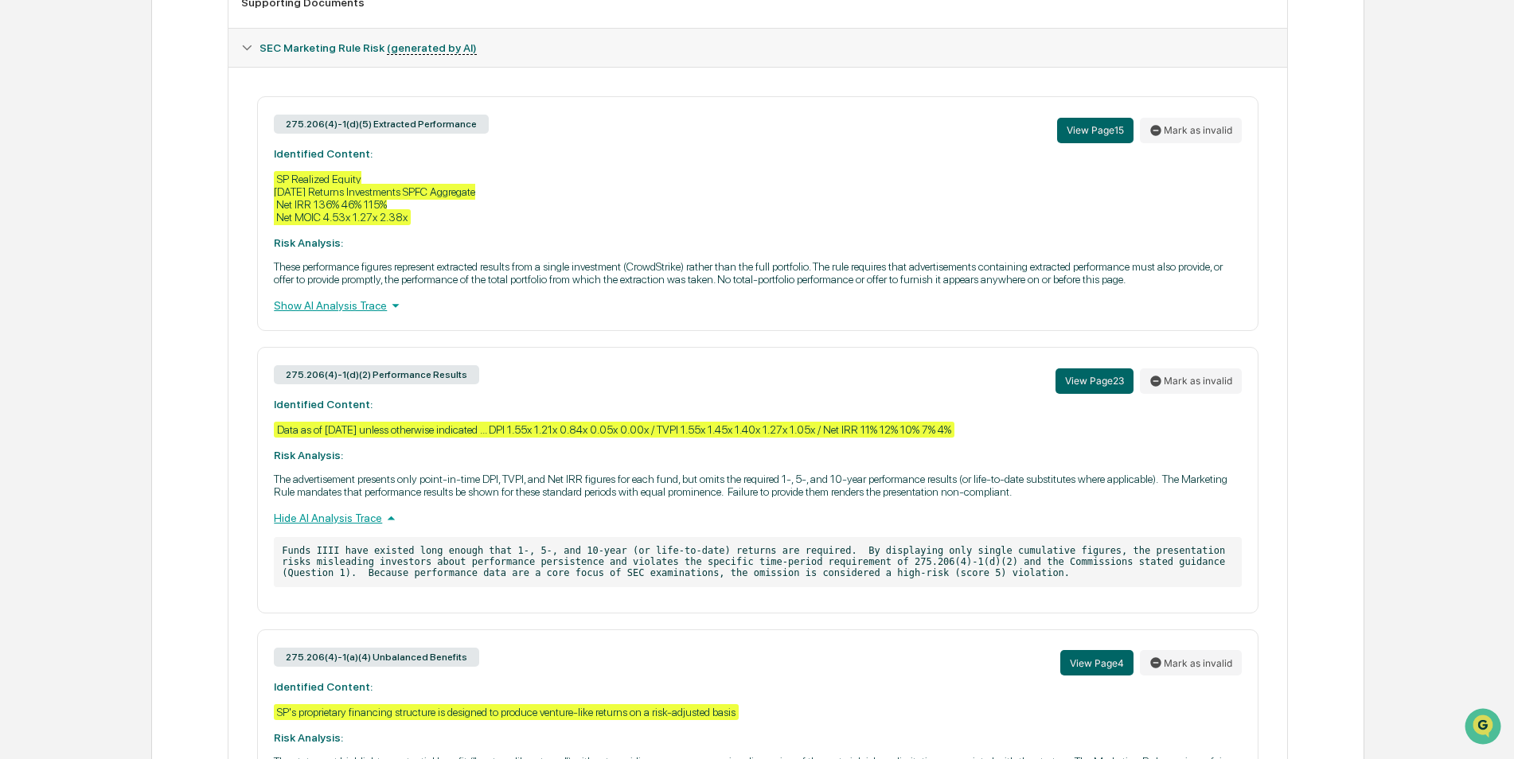
scroll to position [569, 0]
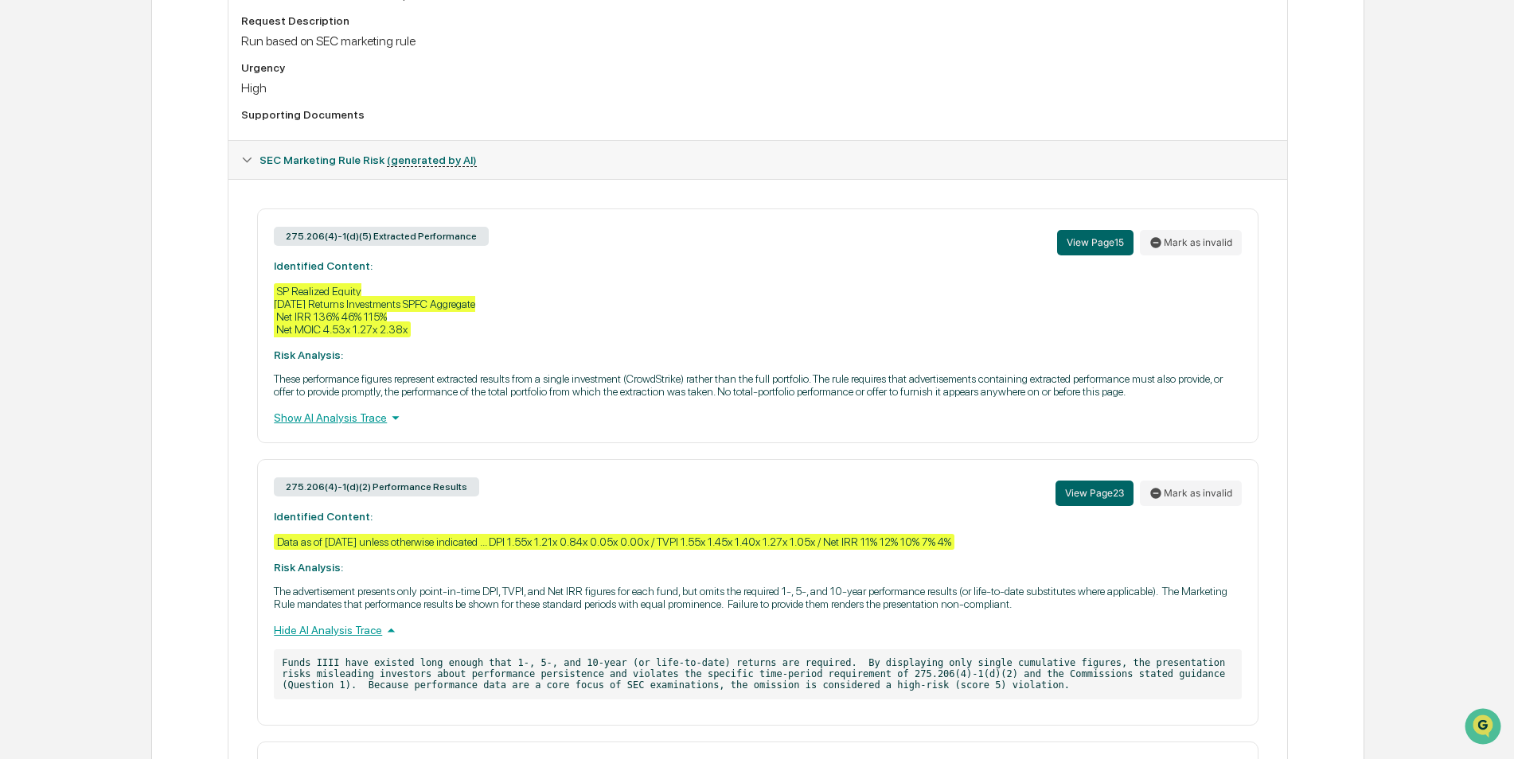
click at [350, 419] on div "Show AI Analysis Trace" at bounding box center [757, 418] width 967 height 18
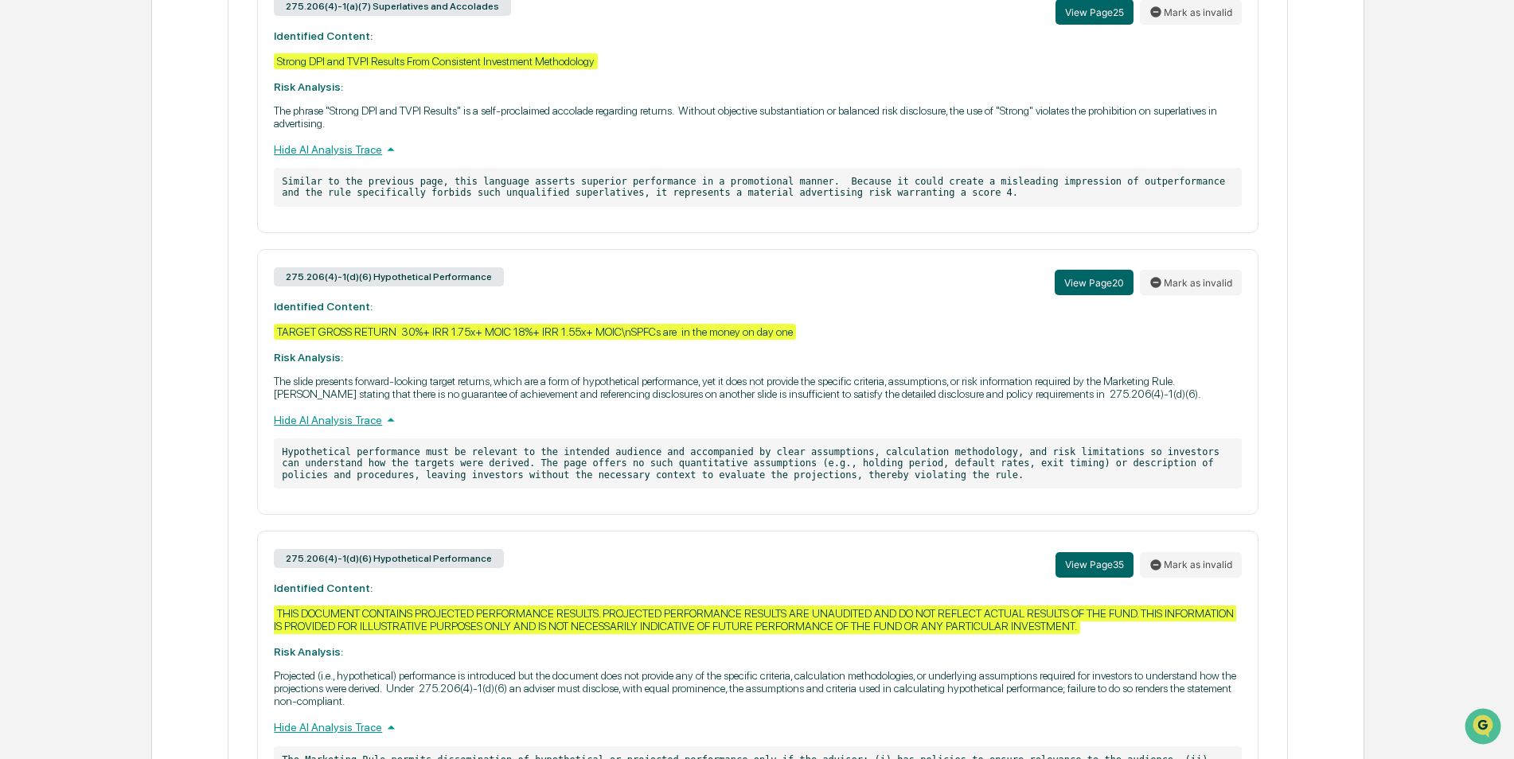
scroll to position [2865, 0]
